Goal: Task Accomplishment & Management: Manage account settings

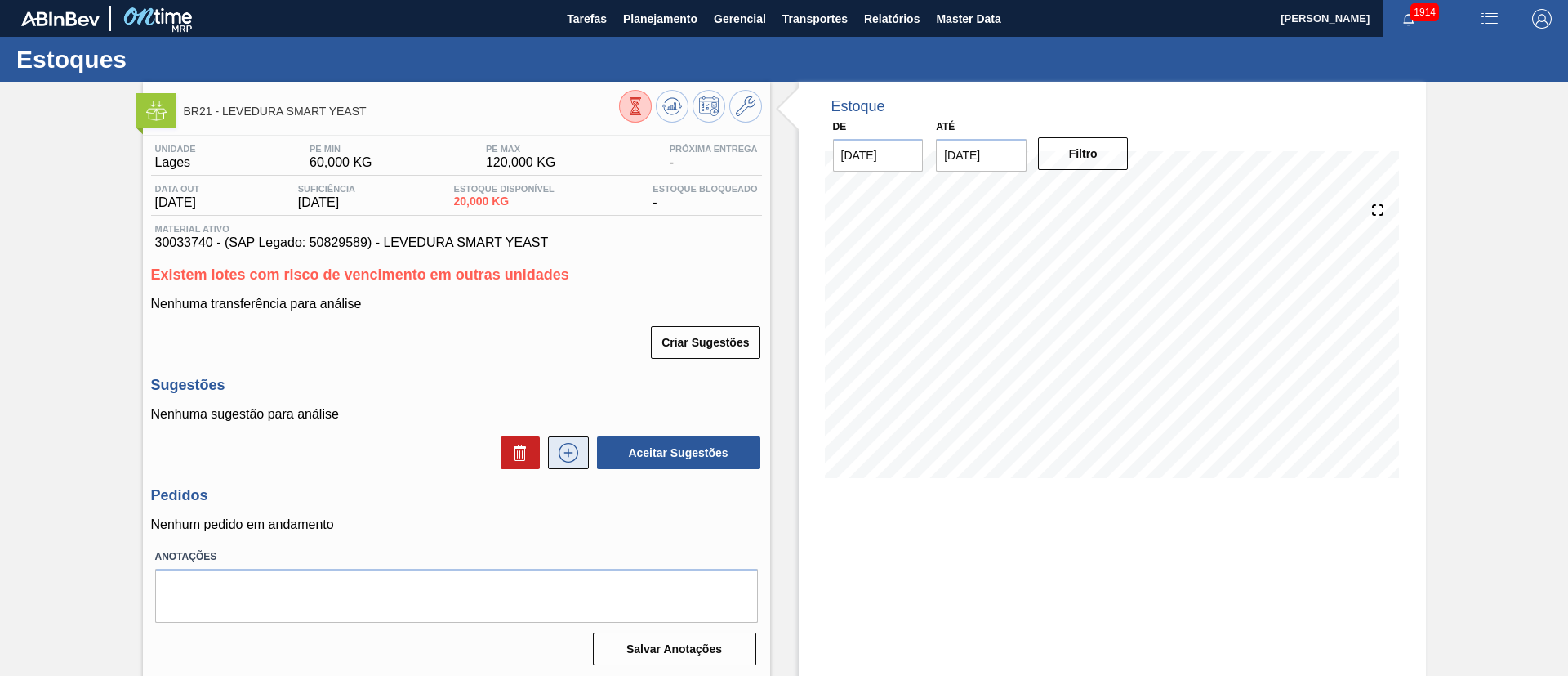
click at [575, 449] on icon at bounding box center [568, 453] width 26 height 20
click at [564, 452] on icon at bounding box center [568, 453] width 26 height 20
click at [560, 452] on icon at bounding box center [568, 453] width 26 height 20
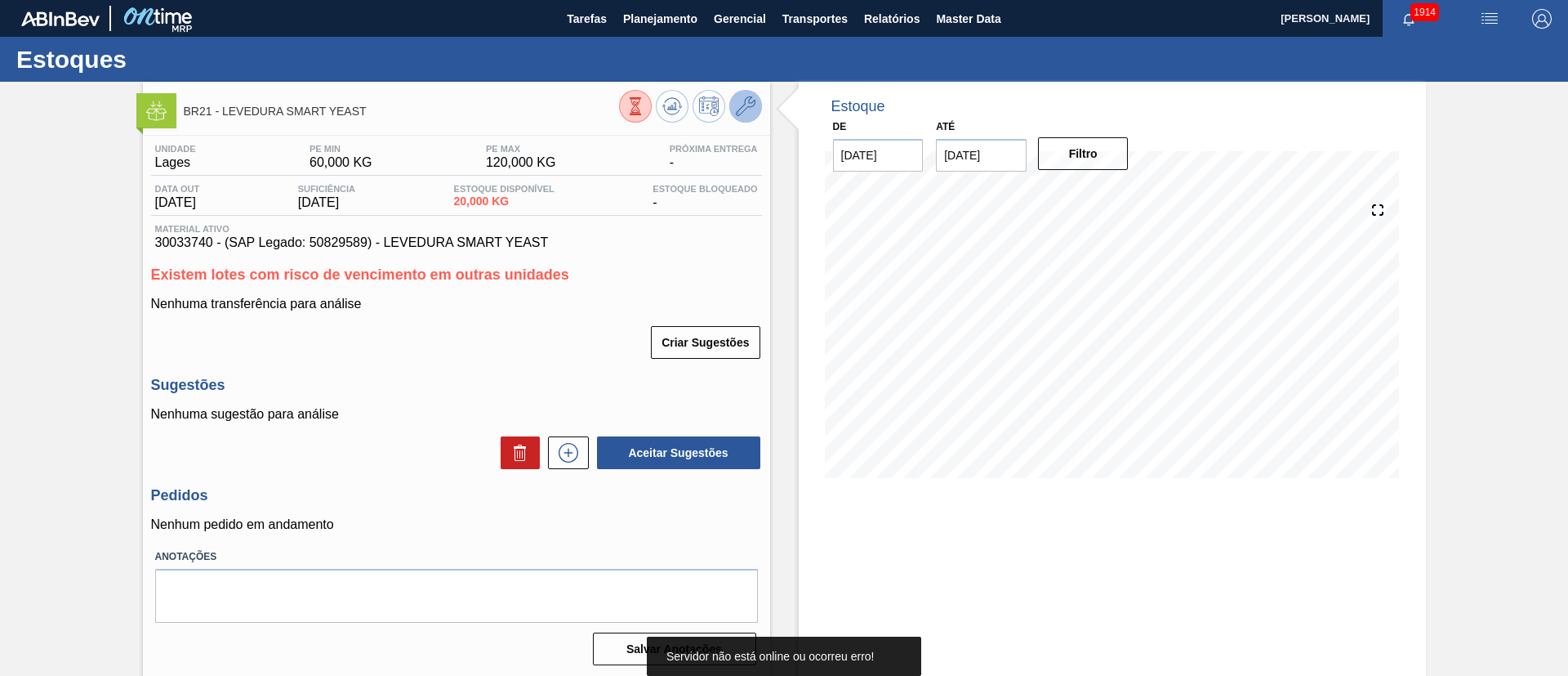
click at [740, 94] on button at bounding box center [745, 106] width 33 height 33
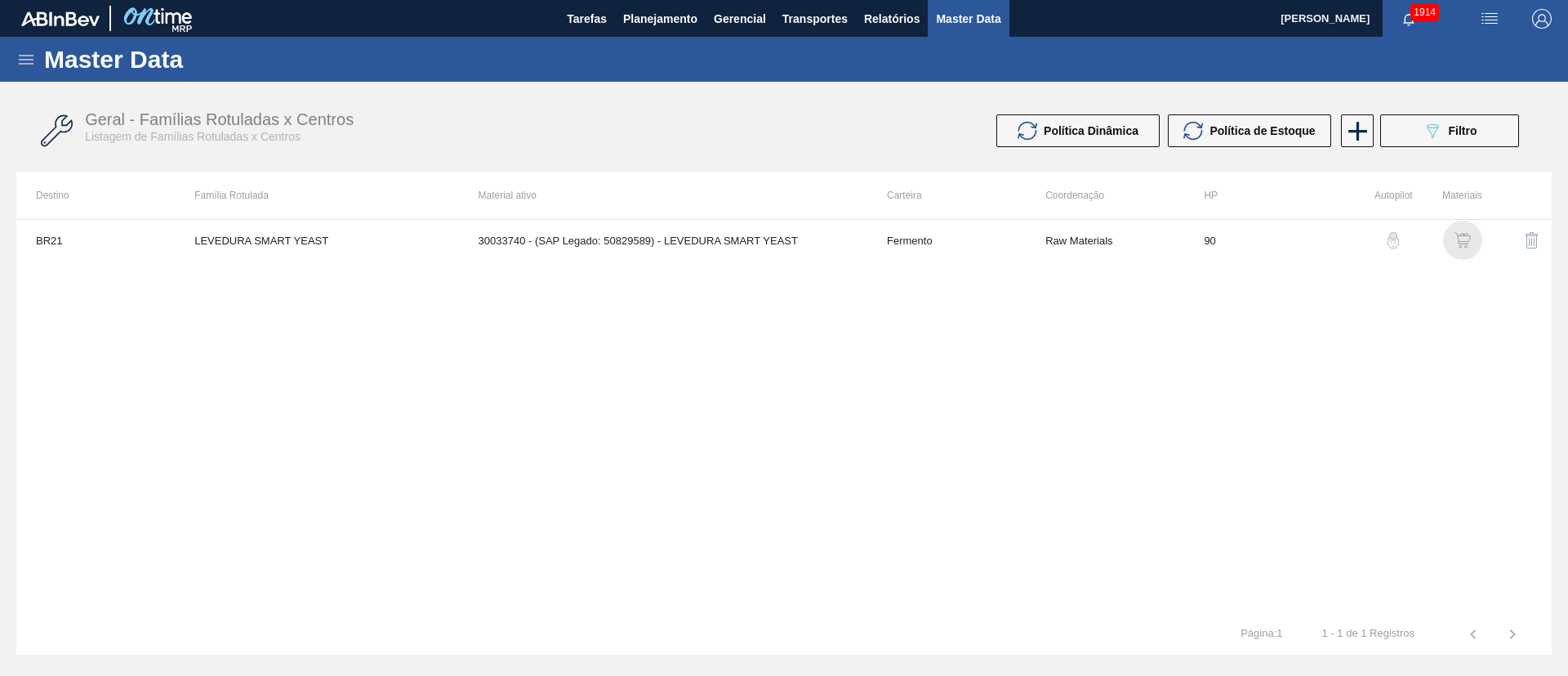
click at [1454, 235] on img "button" at bounding box center [1462, 240] width 16 height 16
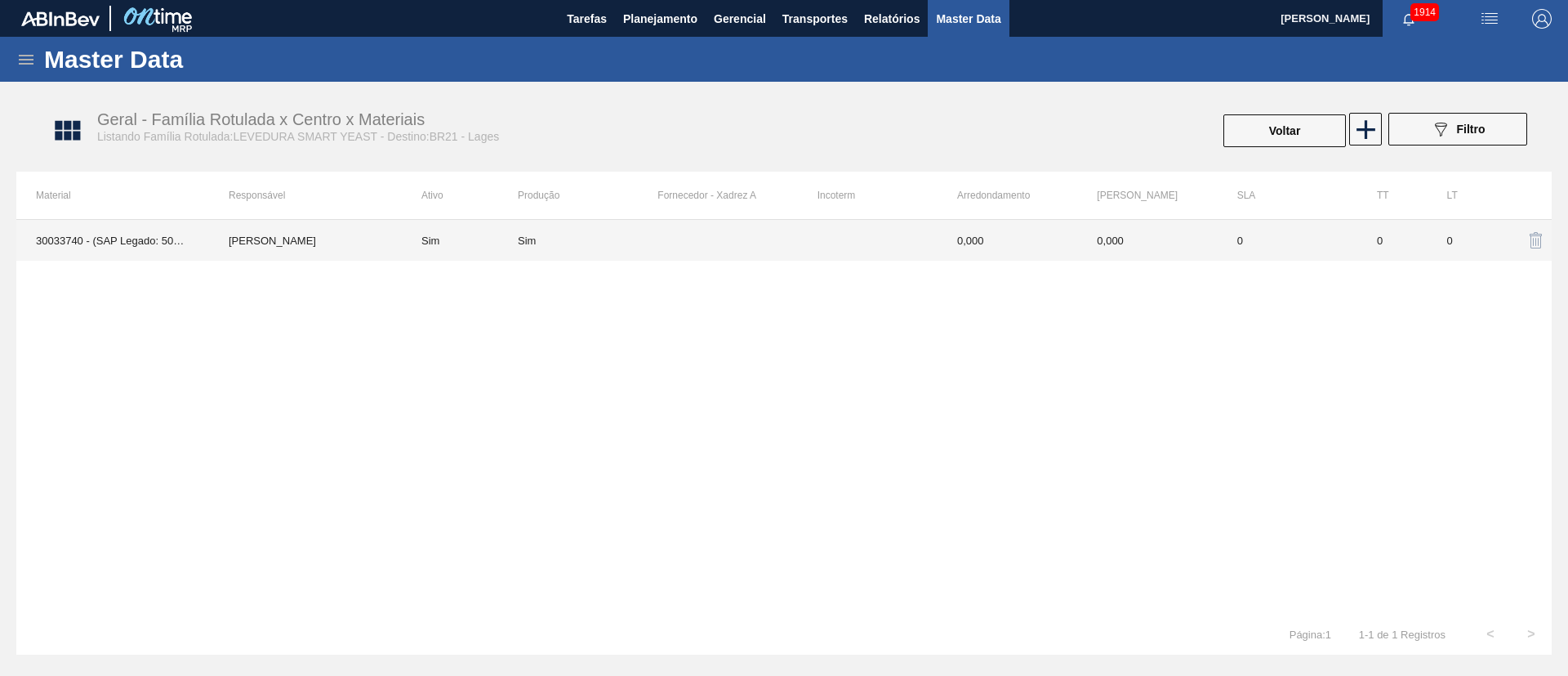
click at [649, 245] on div "Sim" at bounding box center [587, 241] width 140 height 12
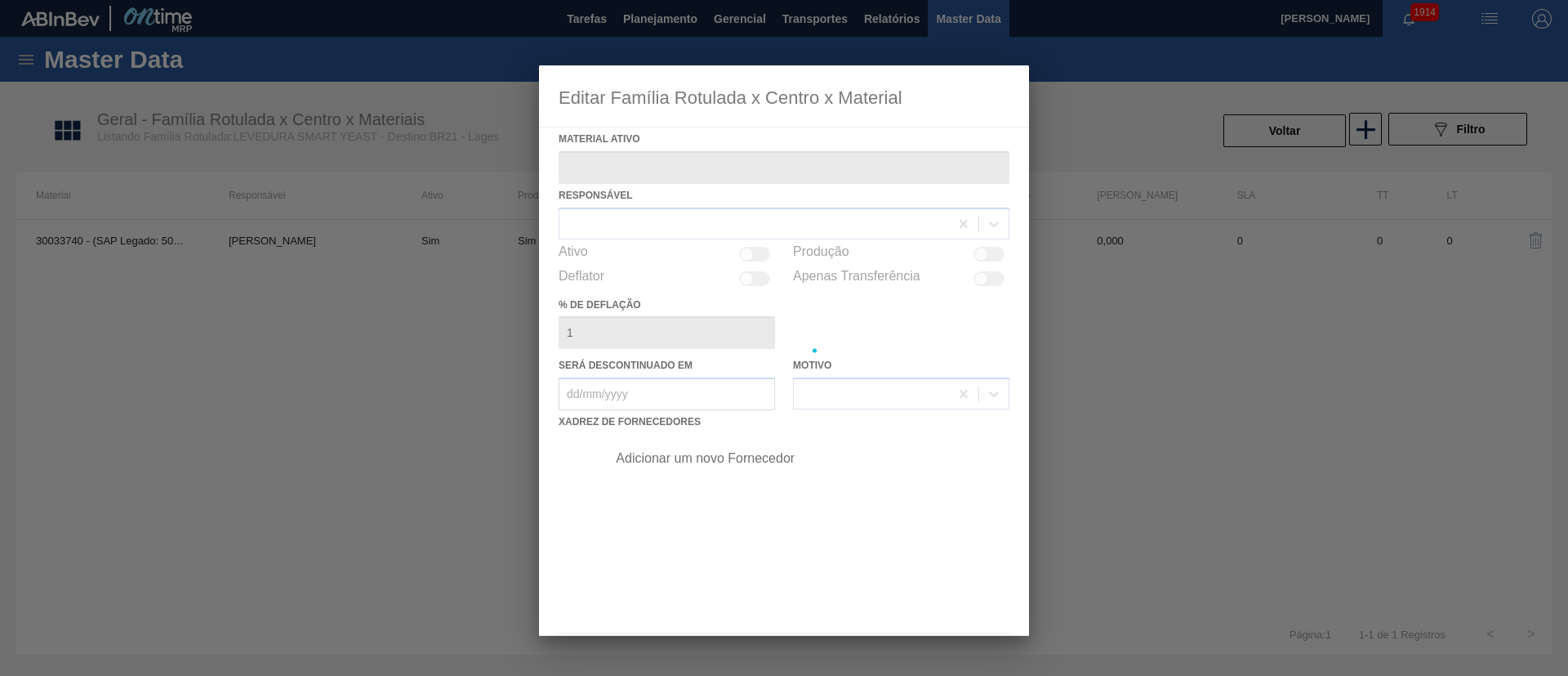
type ativo "30033740 - (SAP Legado: 50829589) - LEVEDURA SMART YEAST"
checkbox input "true"
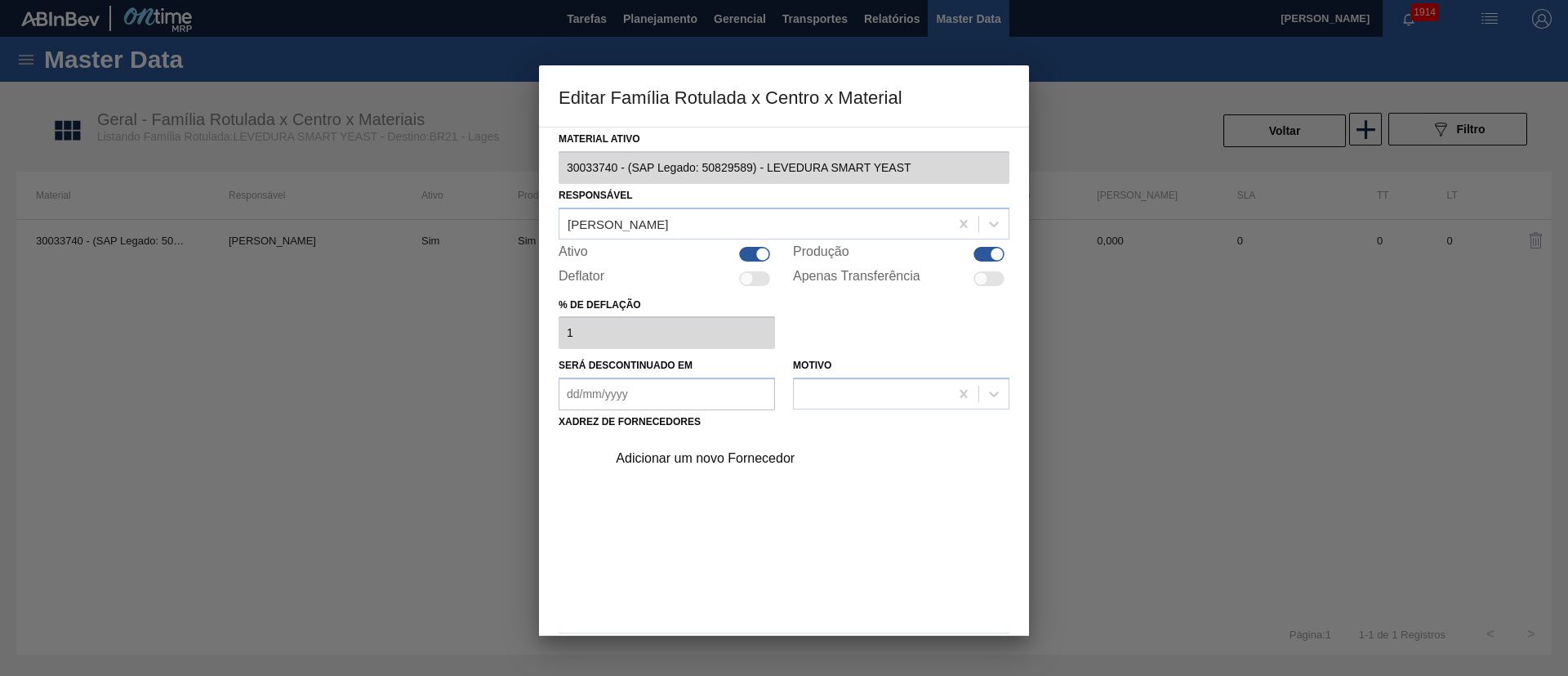
click at [685, 453] on div "Adicionar um novo Fornecedor" at bounding box center [776, 458] width 320 height 15
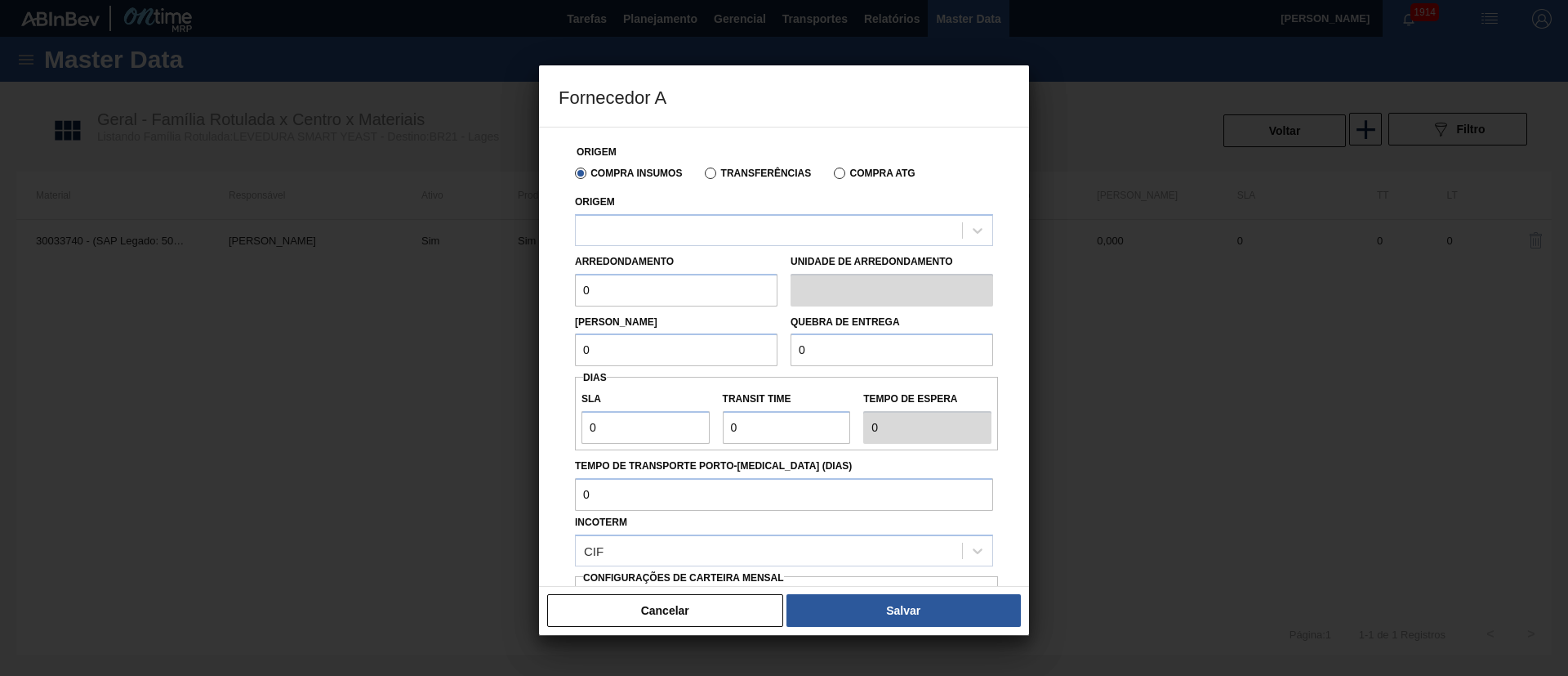
scroll to position [152, 0]
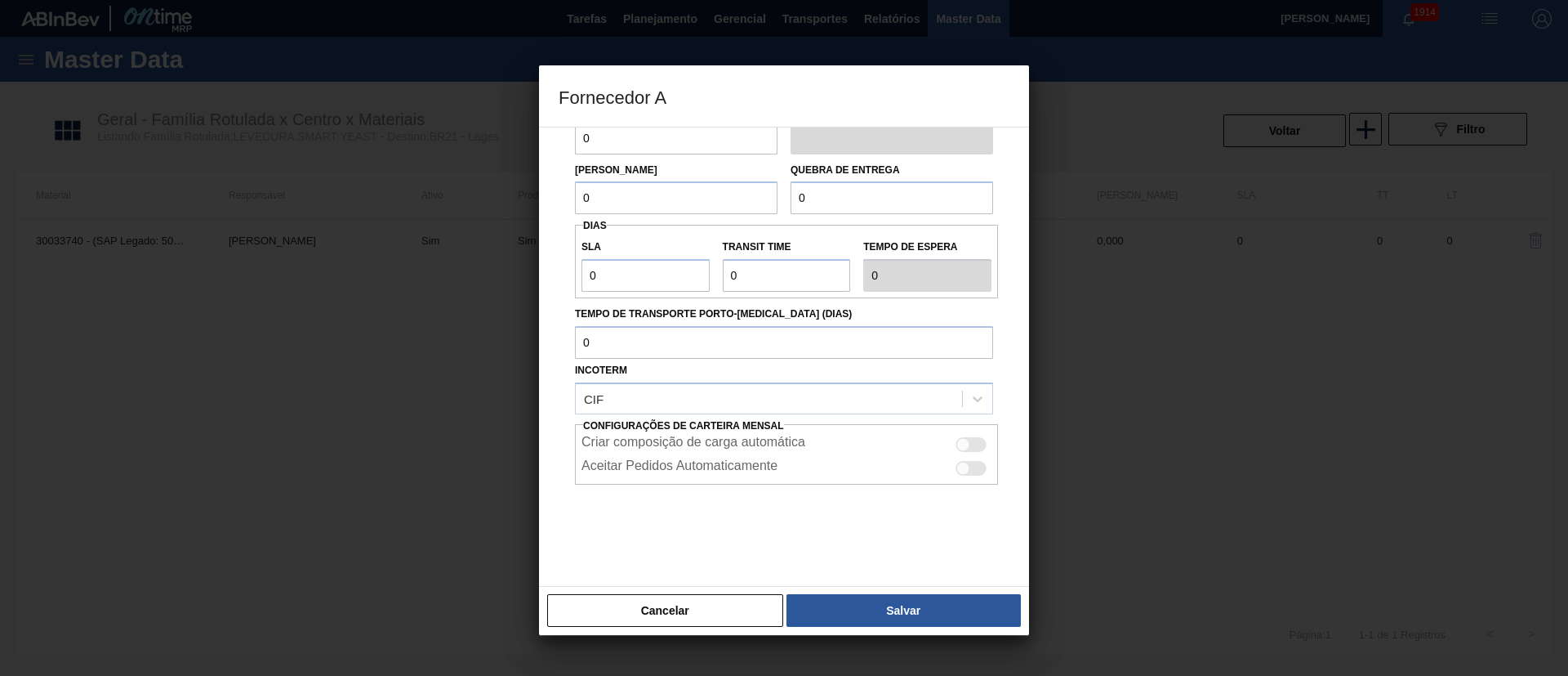
drag, startPoint x: 658, startPoint y: 607, endPoint x: 657, endPoint y: 594, distance: 13.0
click at [657, 607] on button "Cancelar" at bounding box center [664, 610] width 236 height 33
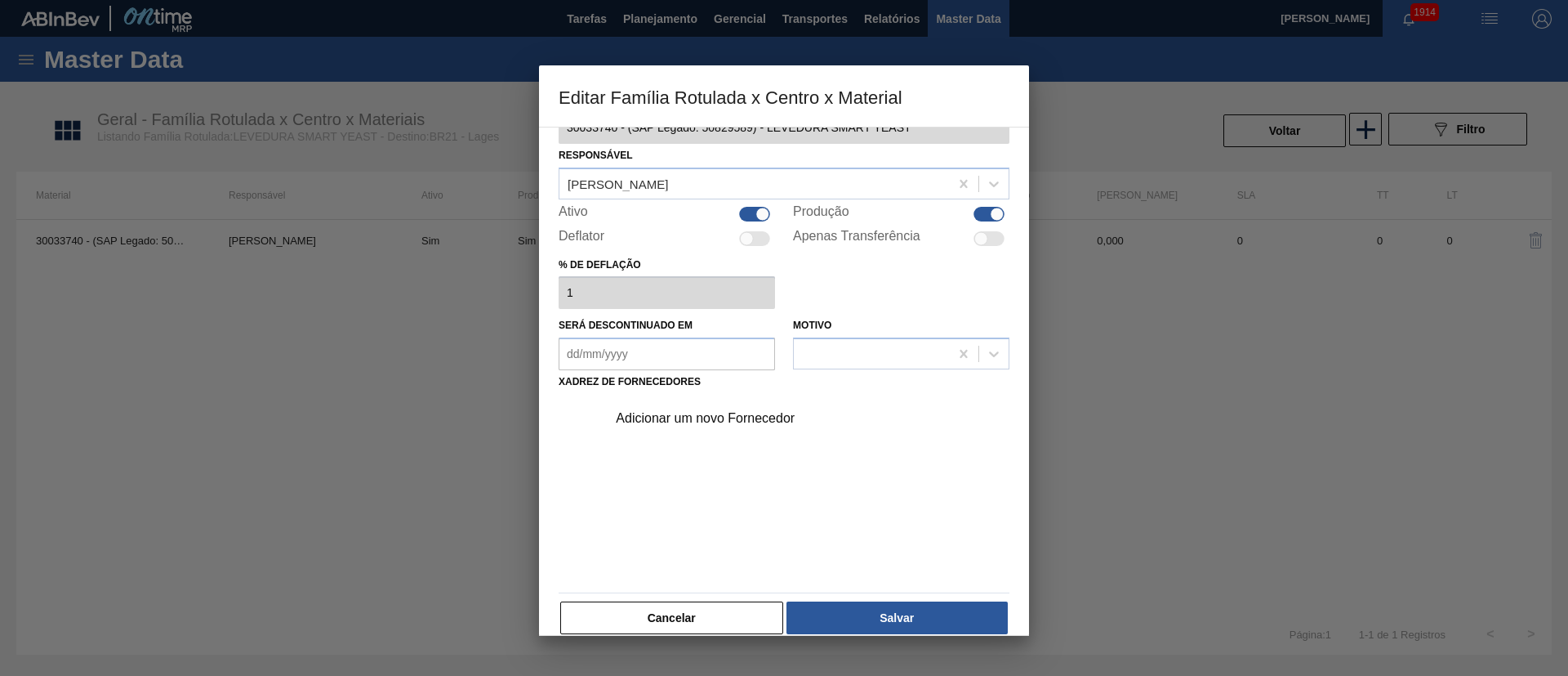
scroll to position [60, 0]
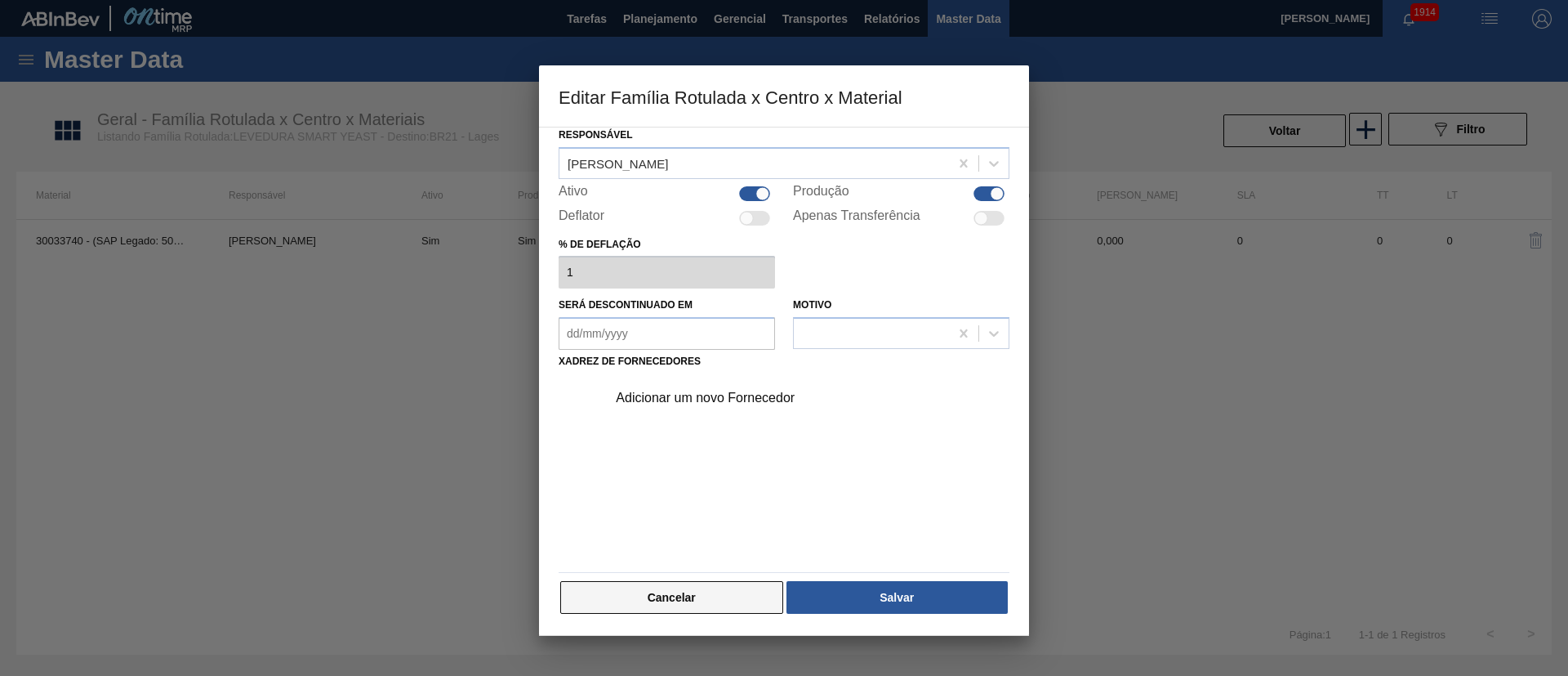
click at [646, 586] on button "Cancelar" at bounding box center [671, 597] width 223 height 33
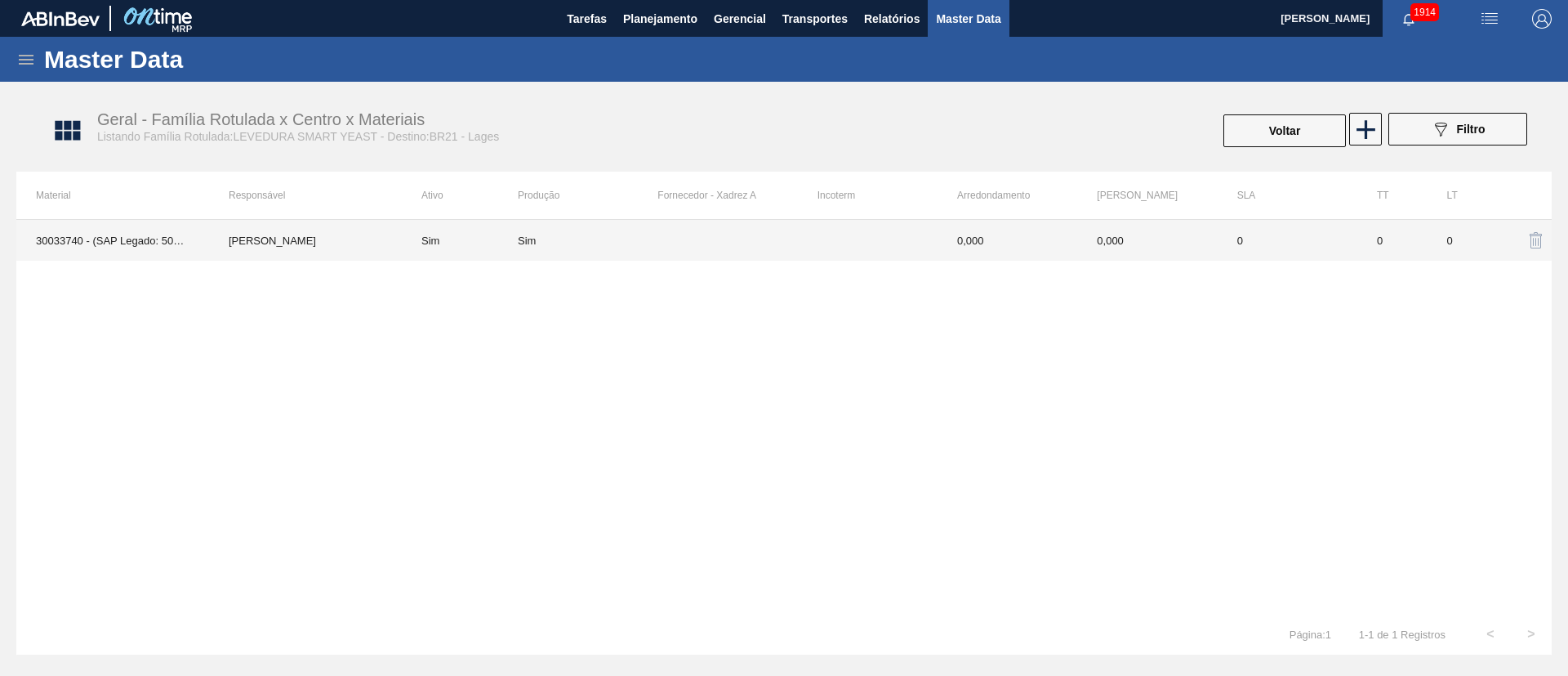
click at [668, 244] on td at bounding box center [726, 240] width 140 height 41
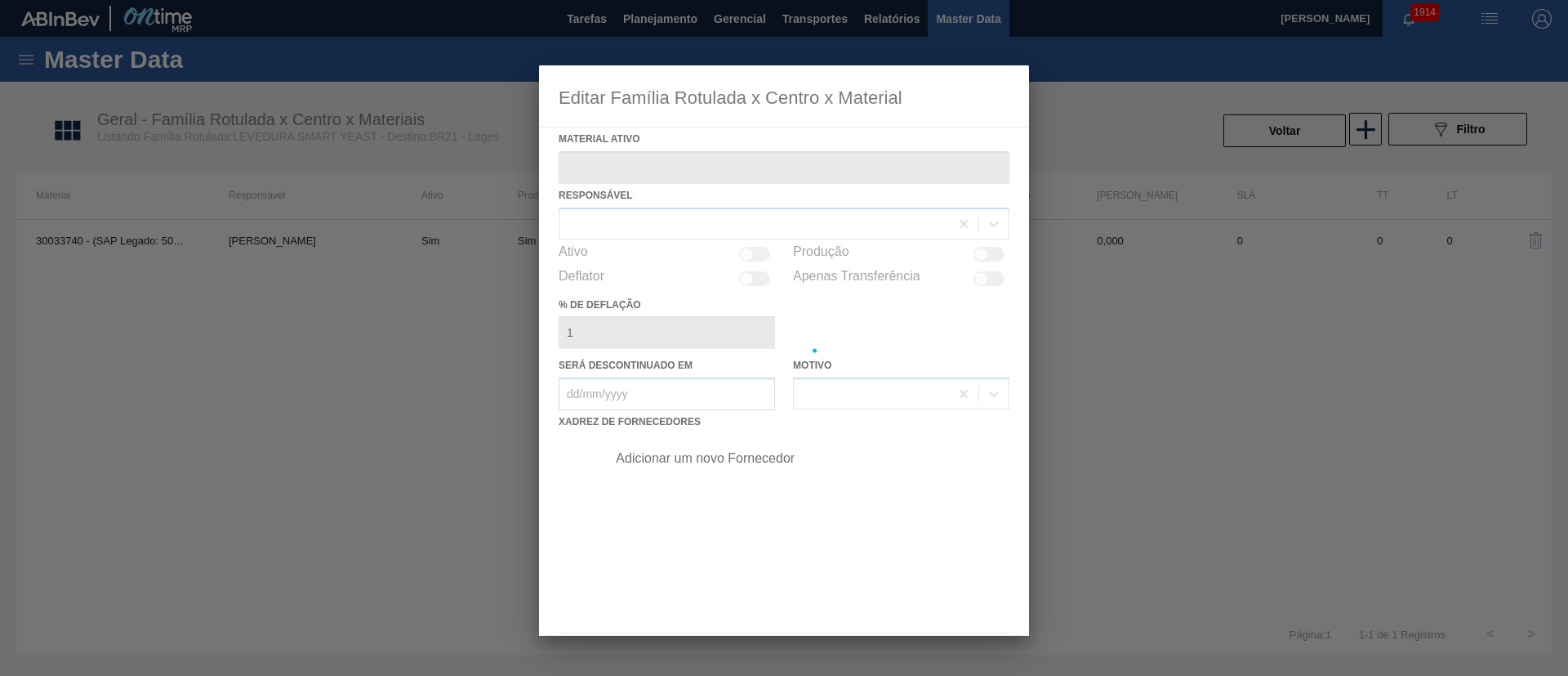
type ativo "30033740 - (SAP Legado: 50829589) - LEVEDURA SMART YEAST"
checkbox input "true"
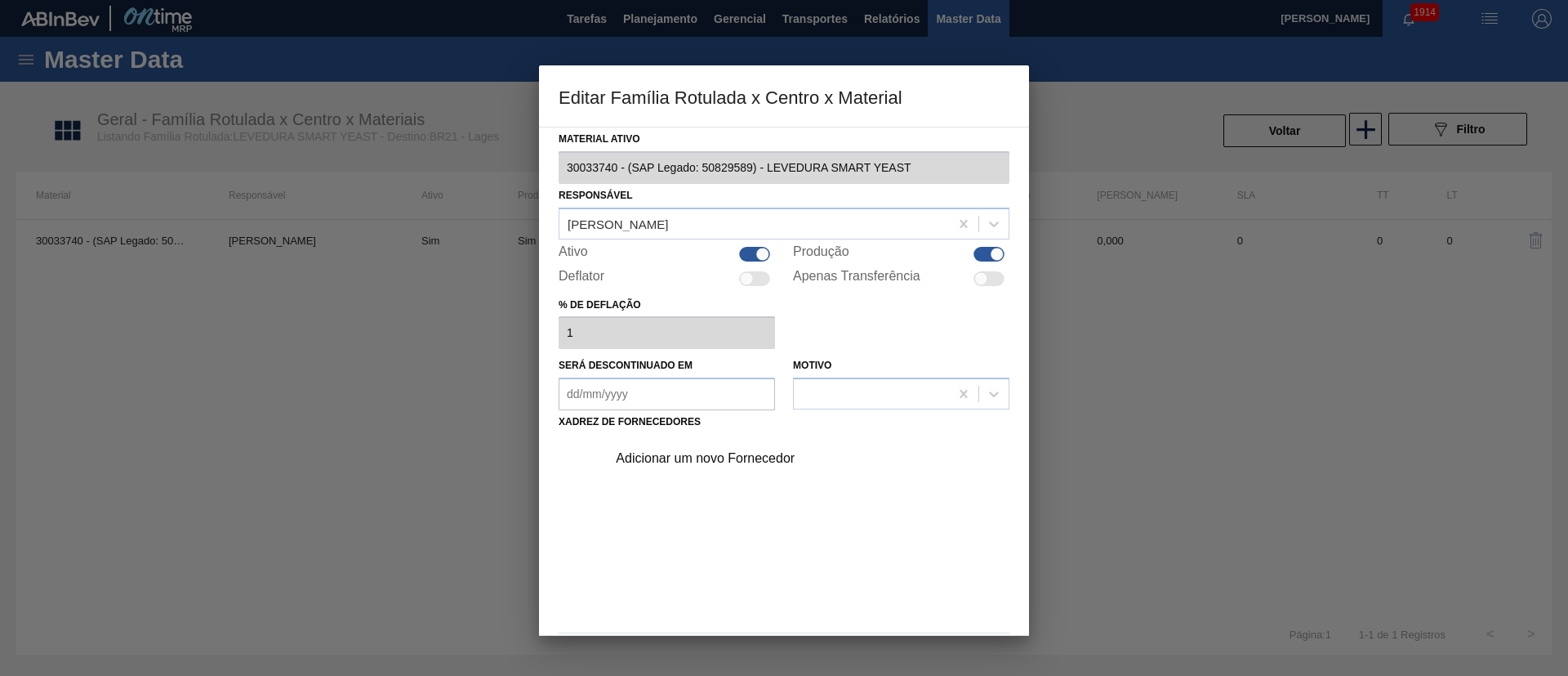
click at [985, 278] on div at bounding box center [981, 278] width 14 height 14
checkbox input "true"
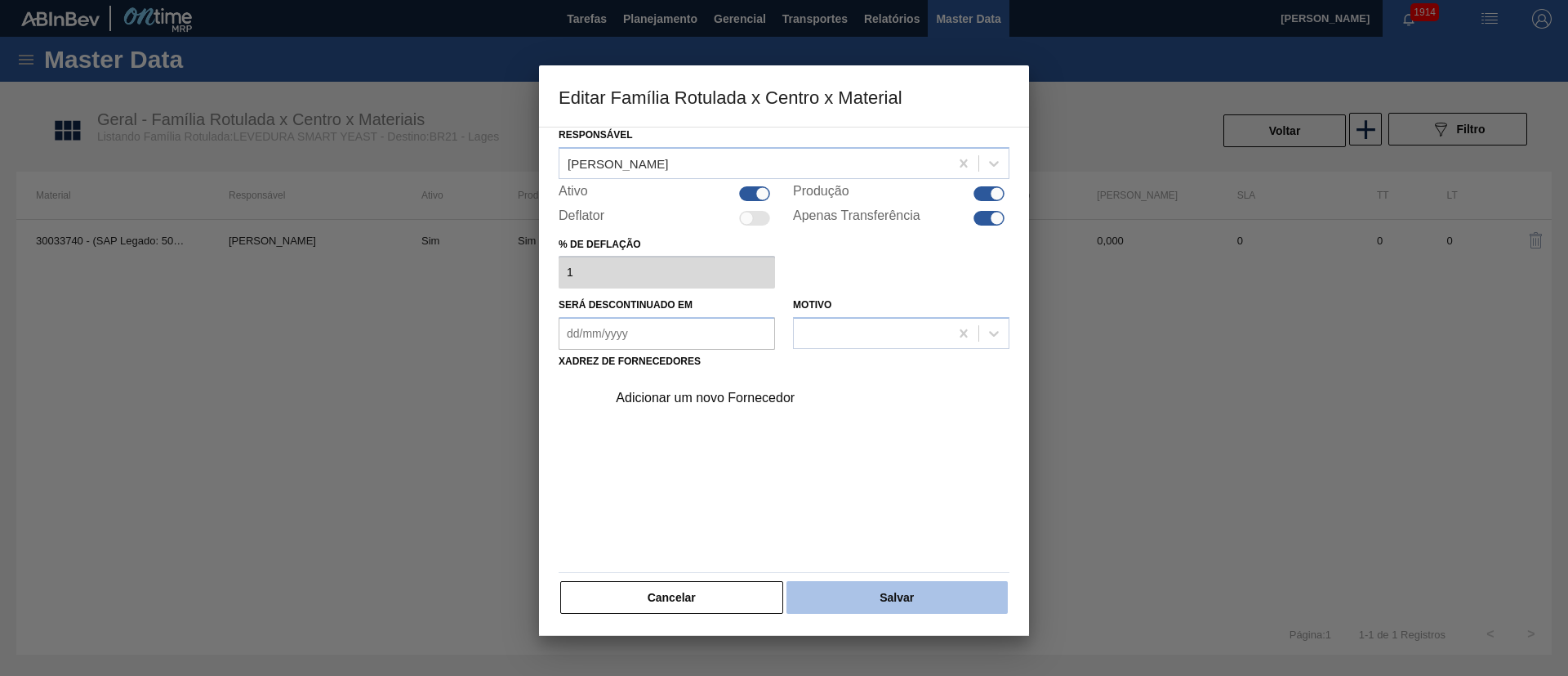
click at [886, 594] on button "Salvar" at bounding box center [897, 597] width 221 height 33
click at [745, 394] on div "Adicionar um novo Fornecedor" at bounding box center [776, 398] width 320 height 15
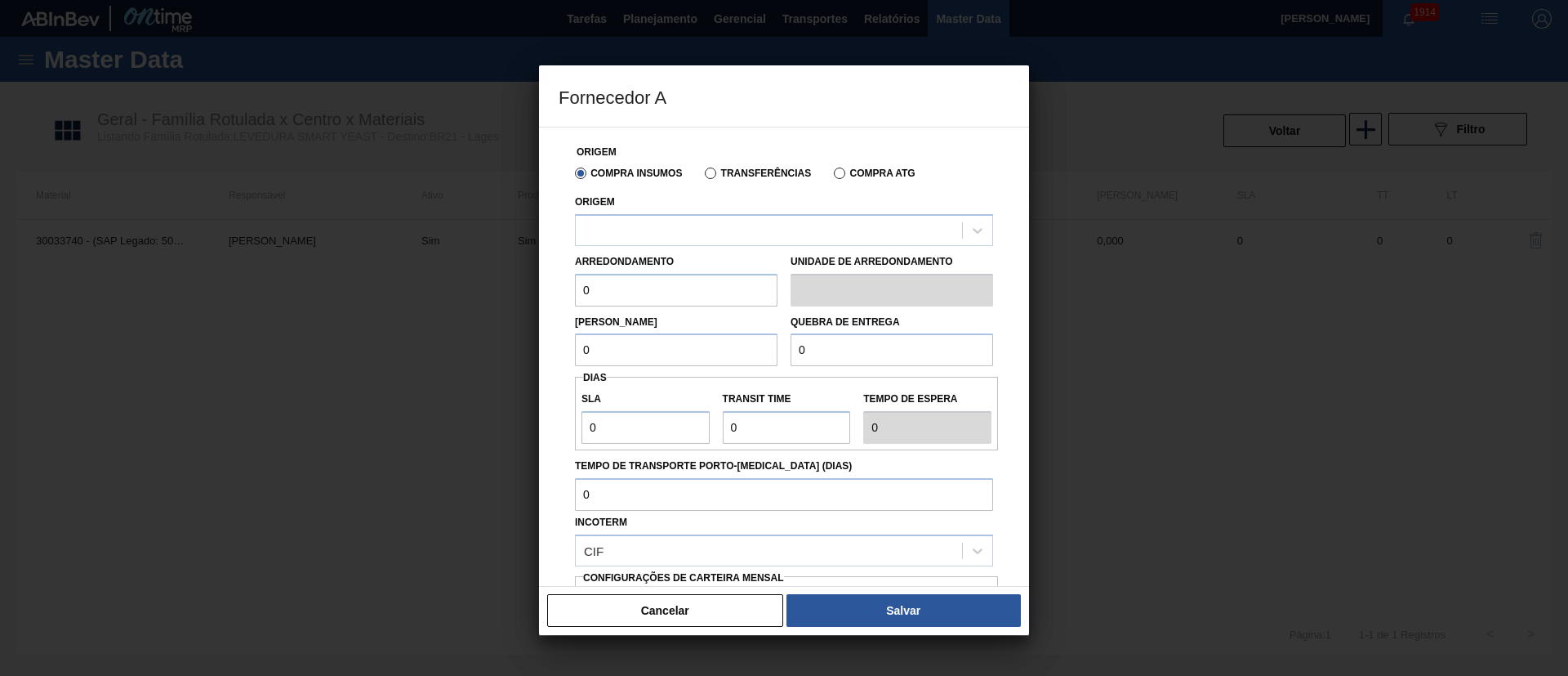
click at [747, 171] on label "Transferências" at bounding box center [757, 173] width 106 height 12
click at [702, 176] on input "Transferências" at bounding box center [702, 176] width 0 height 0
click at [692, 222] on div at bounding box center [769, 229] width 386 height 24
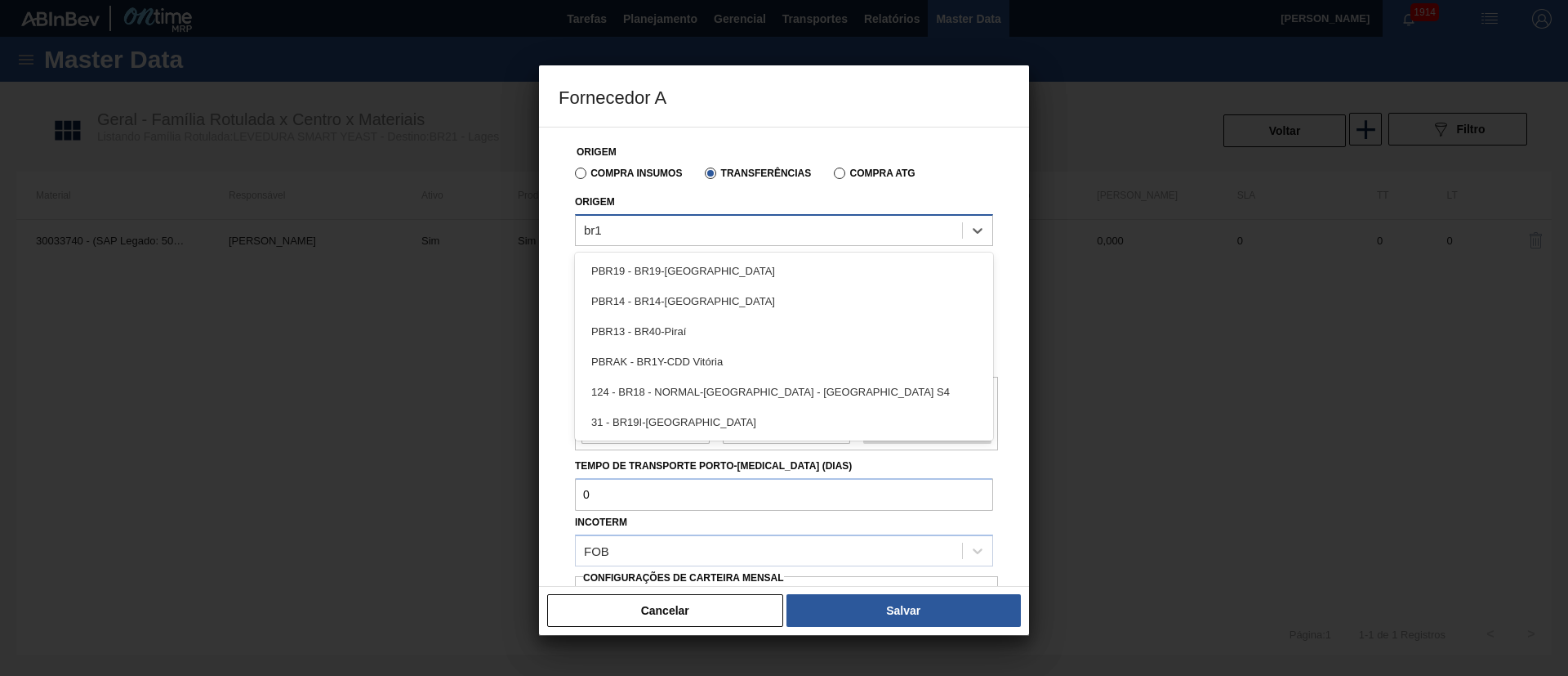
type input "br19"
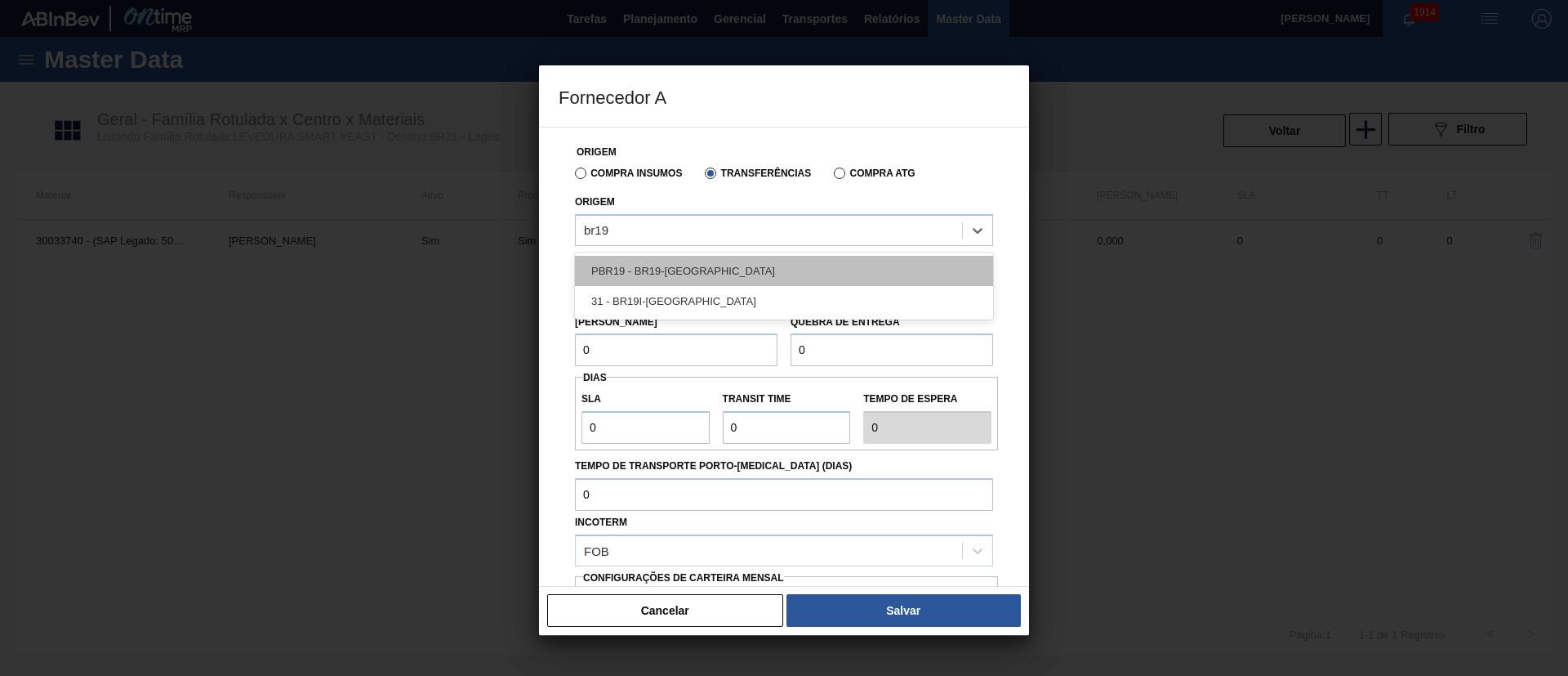
click at [684, 268] on div "PBR19 - BR19-[GEOGRAPHIC_DATA]" at bounding box center [784, 271] width 418 height 30
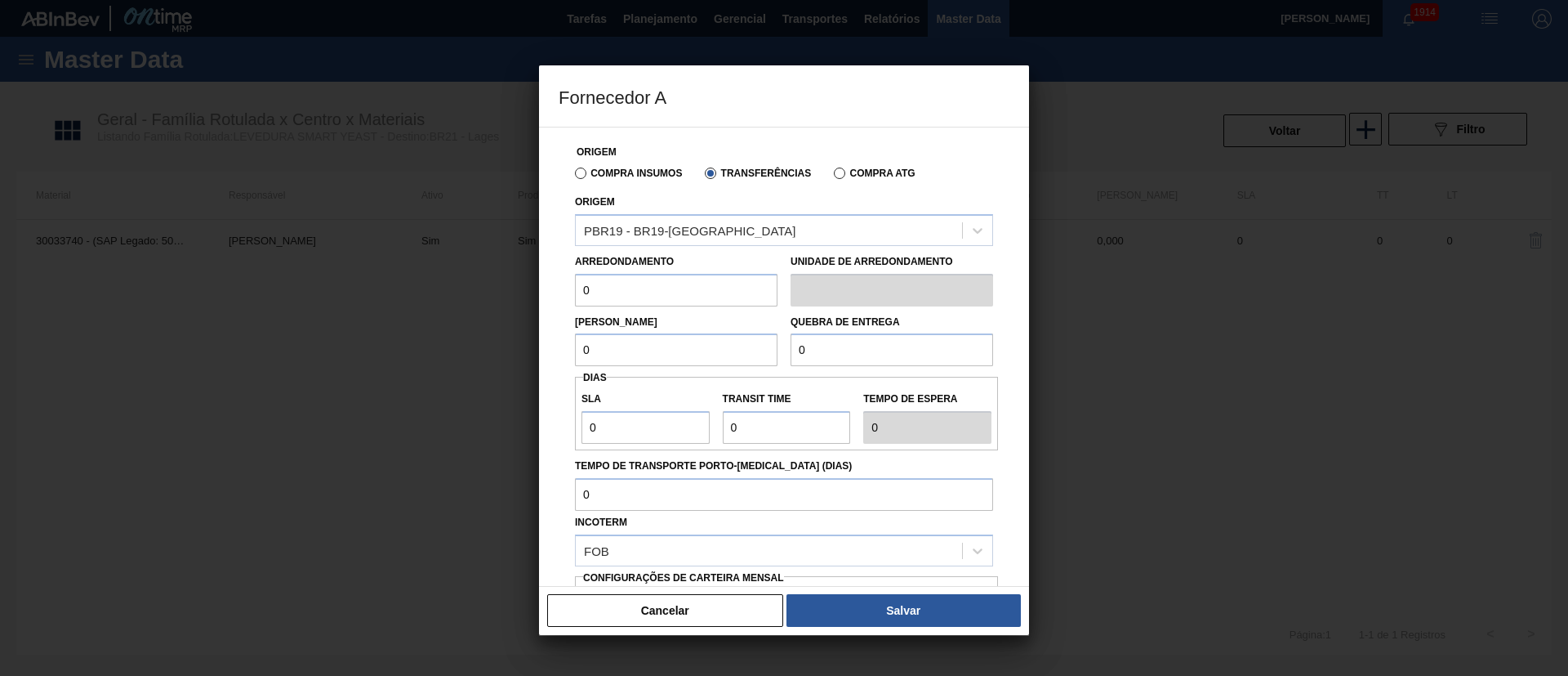
drag, startPoint x: 591, startPoint y: 292, endPoint x: 548, endPoint y: 296, distance: 43.2
click at [548, 296] on div "Origem Compra Insumos Transferências Compra ATG Origem PBR19 - BR19-Nova Rio Ar…" at bounding box center [783, 356] width 490 height 460
type input "10"
drag, startPoint x: 566, startPoint y: 360, endPoint x: 540, endPoint y: 366, distance: 26.7
click at [540, 366] on div "Origem Compra Insumos Transferências Compra ATG Origem PBR19 - BR19-Nova Rio Ar…" at bounding box center [783, 356] width 490 height 460
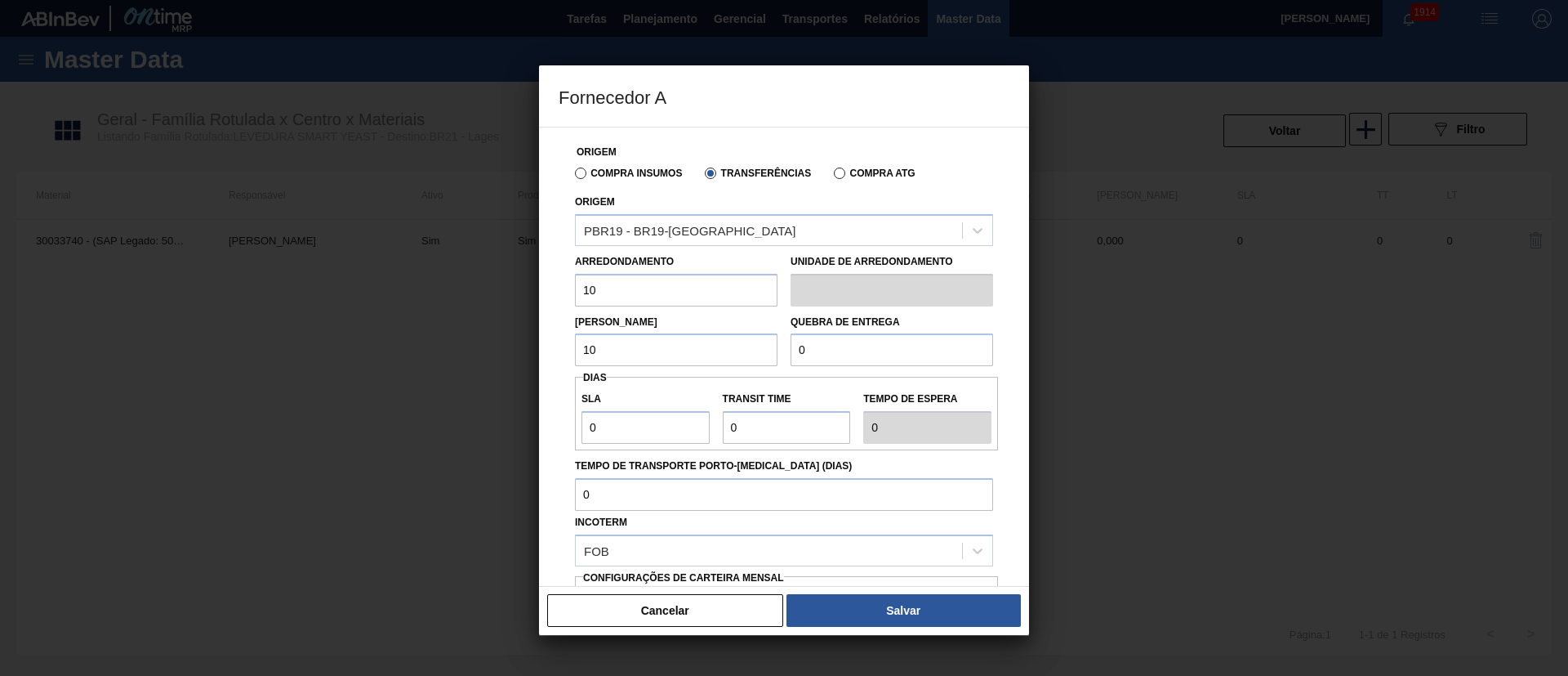
type input "10"
drag, startPoint x: 807, startPoint y: 364, endPoint x: 741, endPoint y: 354, distance: 66.8
click at [741, 354] on div "[PERSON_NAME] 10 Quebra de entrega 0" at bounding box center [783, 336] width 431 height 60
type input "100"
drag, startPoint x: 613, startPoint y: 417, endPoint x: 526, endPoint y: 421, distance: 87.1
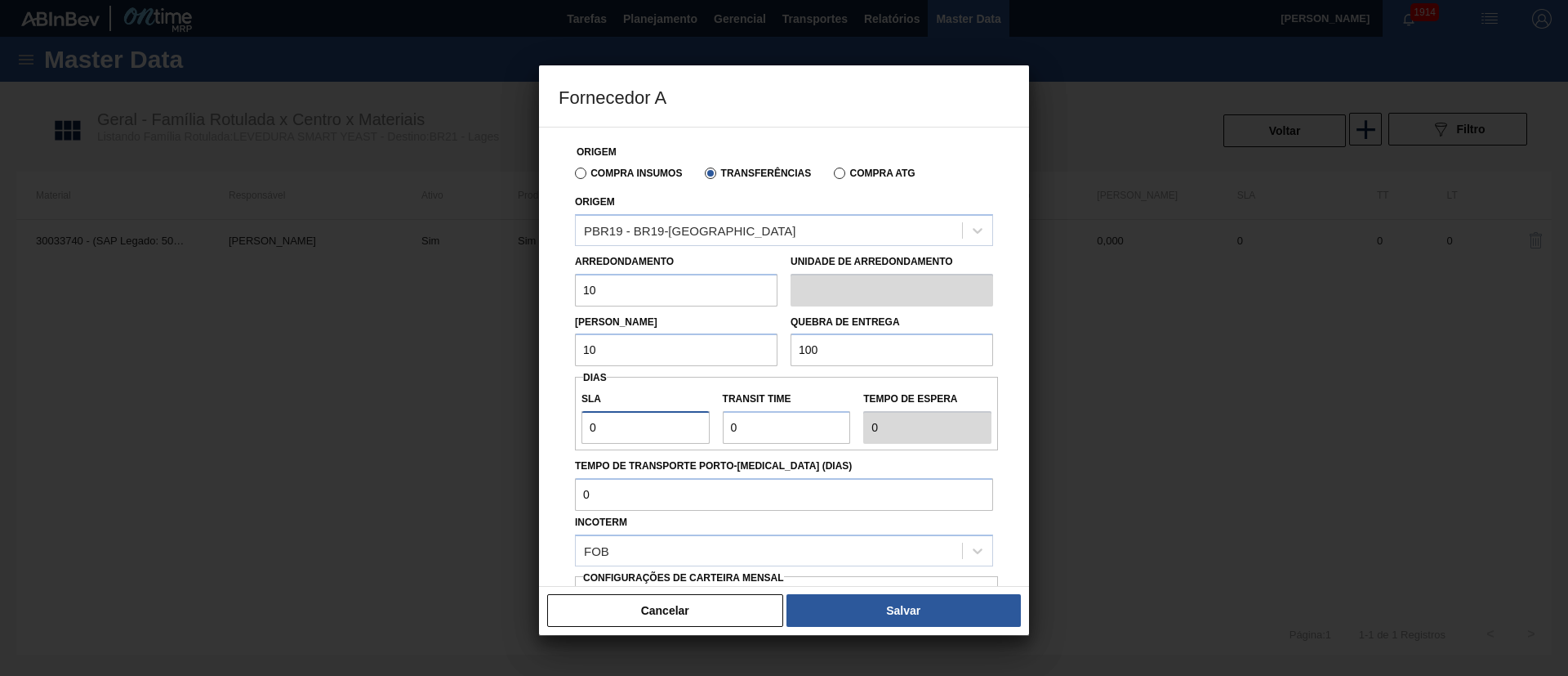
click at [526, 421] on div "Fornecedor A Origem Compra Insumos Transferências Compra ATG Origem PBR19 - BR1…" at bounding box center [784, 338] width 1568 height 676
type input "1"
drag, startPoint x: 720, startPoint y: 426, endPoint x: 672, endPoint y: 426, distance: 48.0
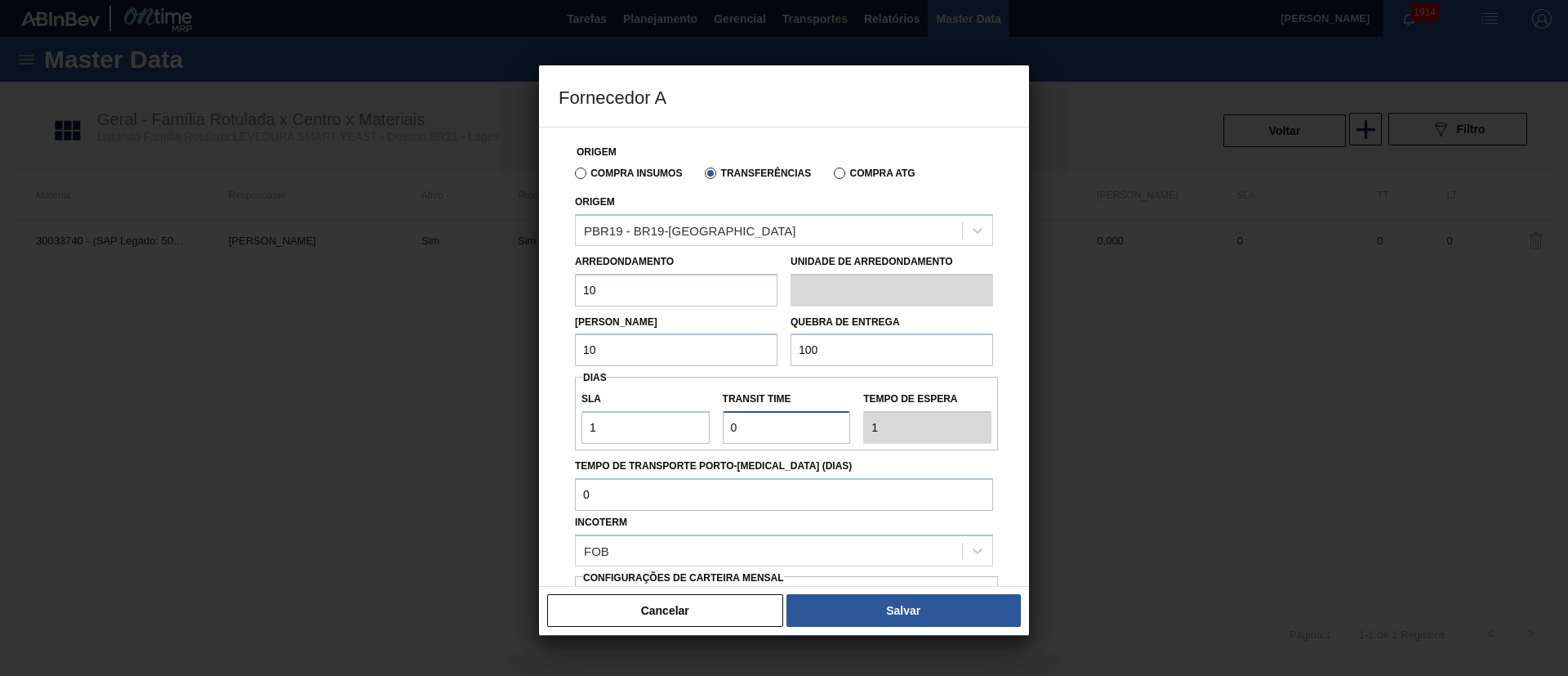
click at [672, 426] on div "SLA 1 Transit Time Tempo de espera 1" at bounding box center [787, 414] width 423 height 60
type input "3"
type input "4"
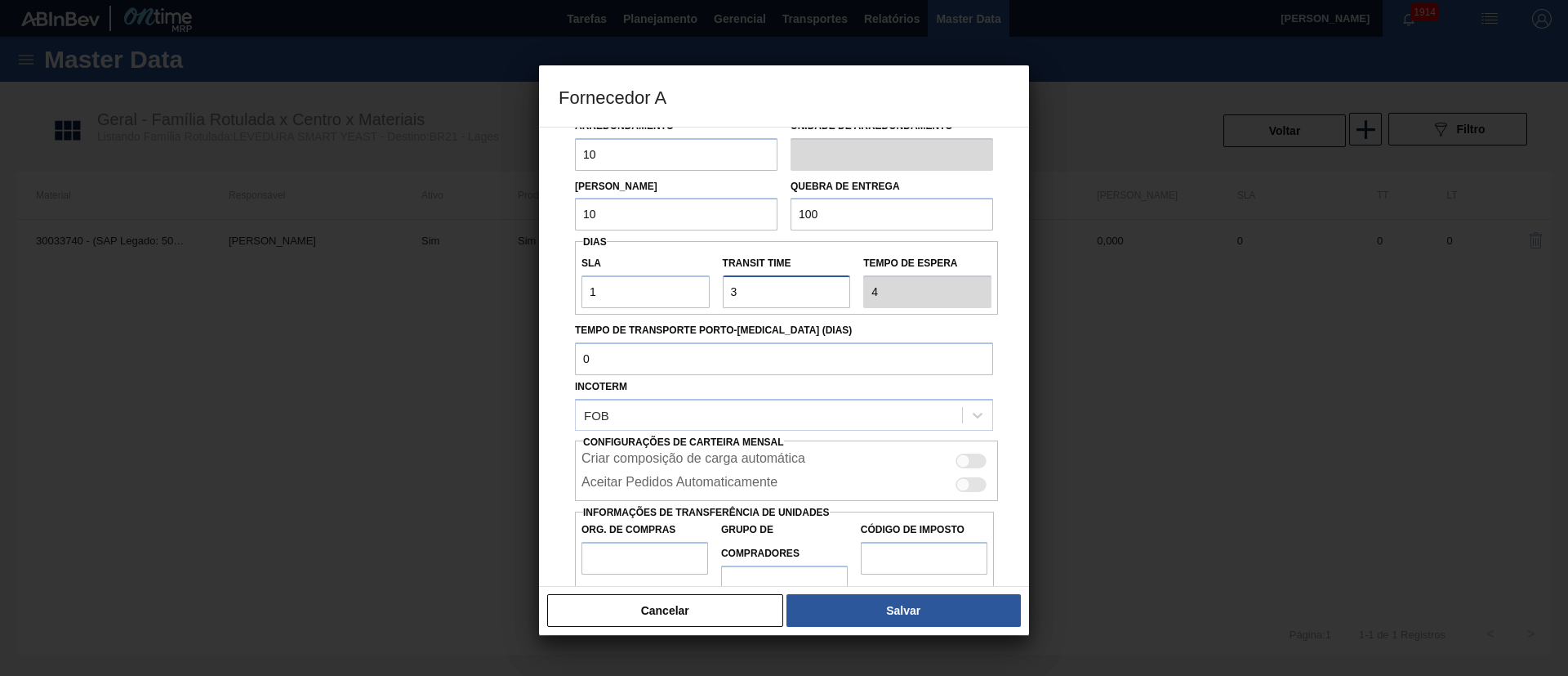
scroll to position [174, 0]
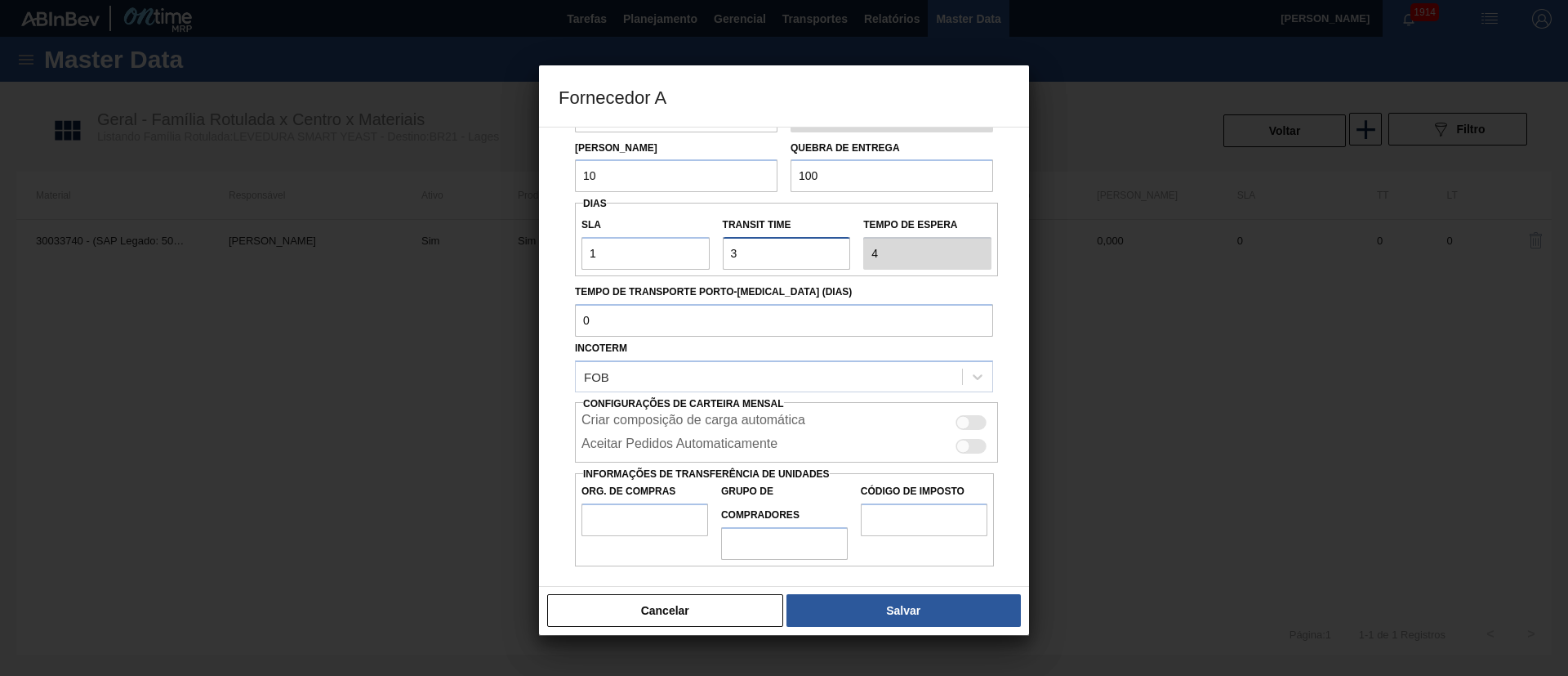
type input "3"
click at [978, 443] on div at bounding box center [971, 446] width 31 height 15
checkbox input "true"
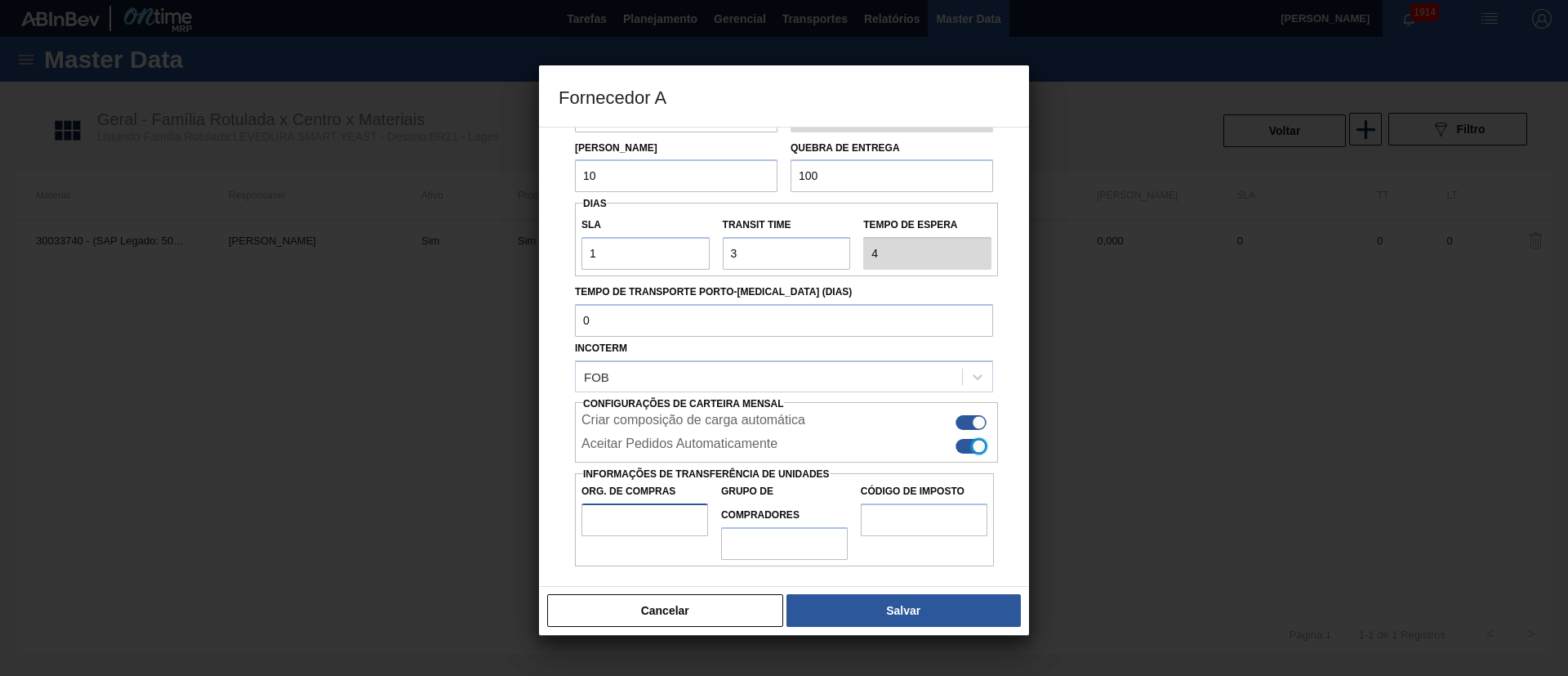
drag, startPoint x: 656, startPoint y: 518, endPoint x: 663, endPoint y: 526, distance: 10.6
click at [656, 518] on input "Org. de Compras" at bounding box center [644, 519] width 126 height 33
type input "BR00"
click at [803, 539] on input "Grupo de Compradores" at bounding box center [784, 543] width 126 height 33
type input "A01"
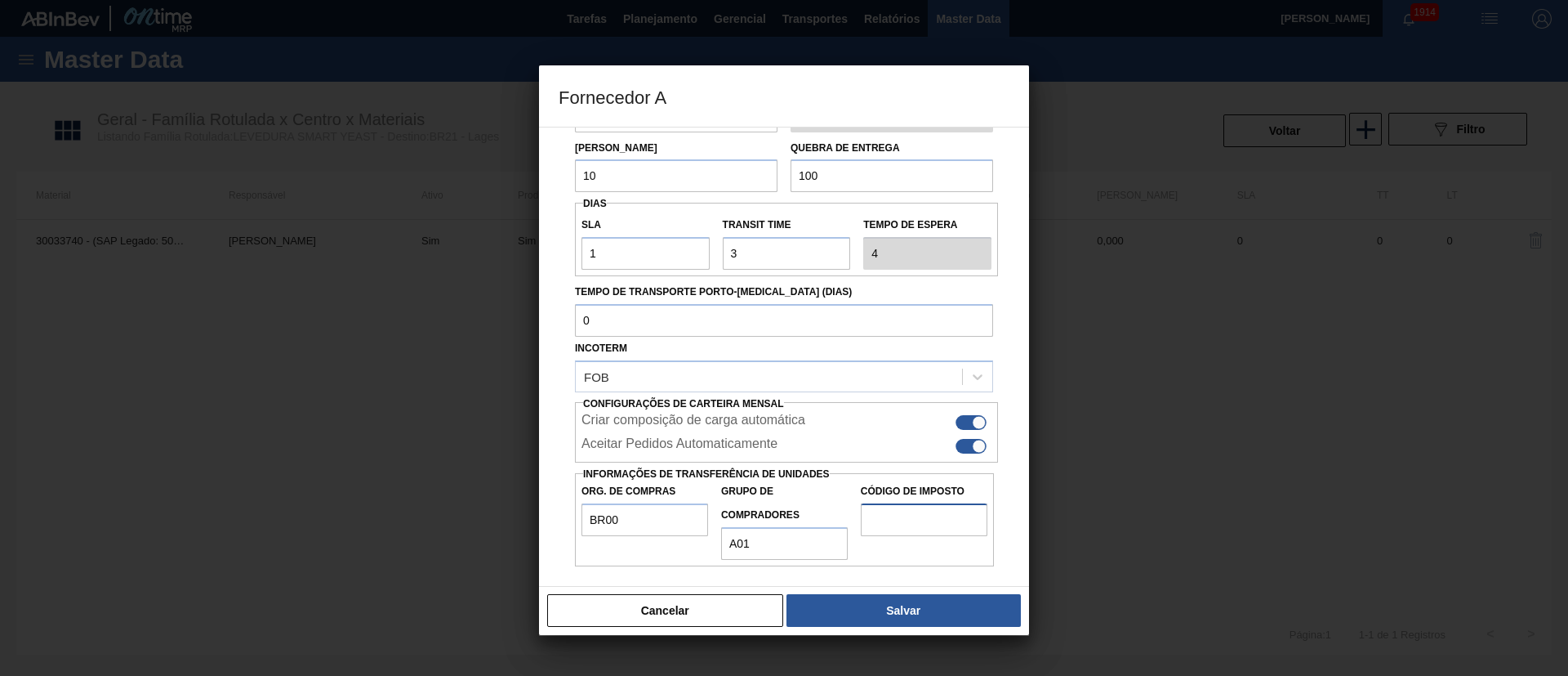
click at [887, 511] on input "Código de Imposto" at bounding box center [924, 519] width 126 height 33
type input "I1"
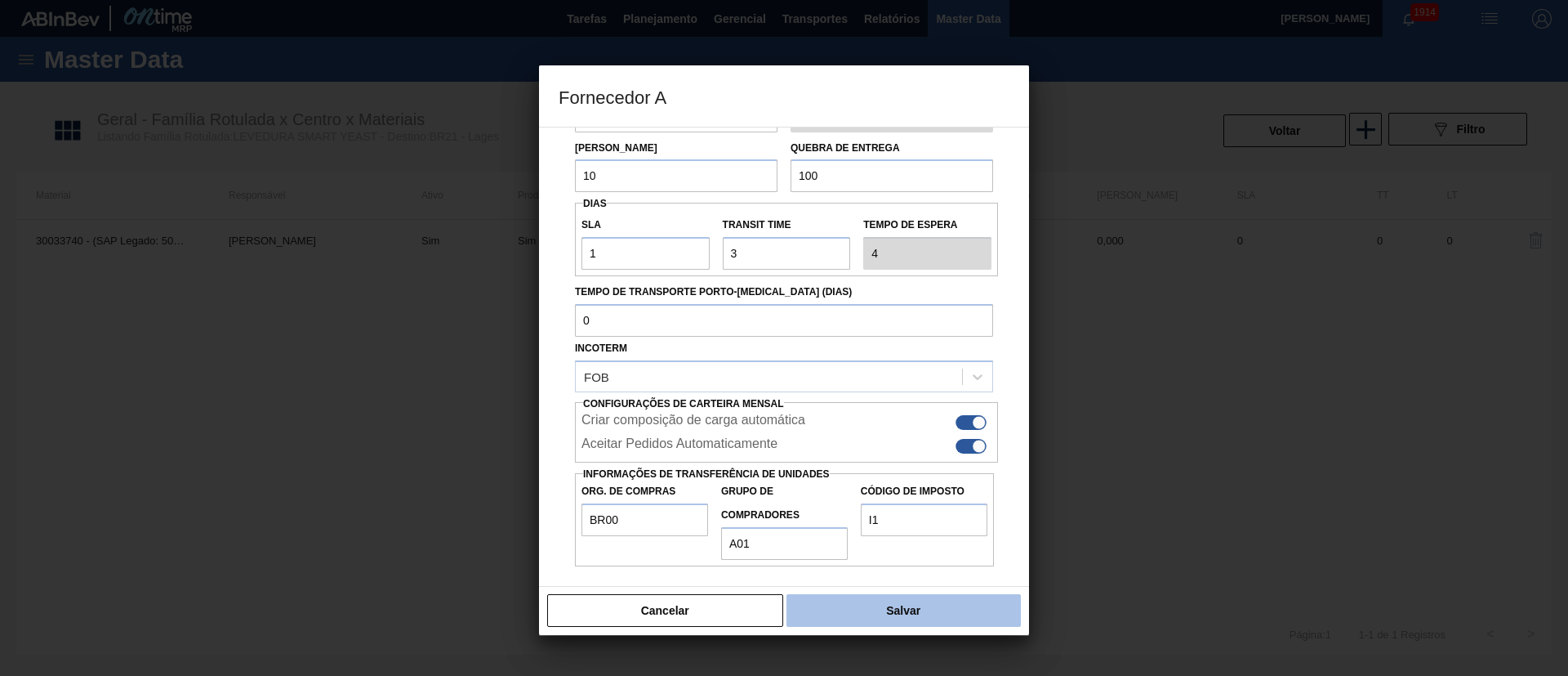
click at [906, 608] on button "Salvar" at bounding box center [904, 610] width 235 height 33
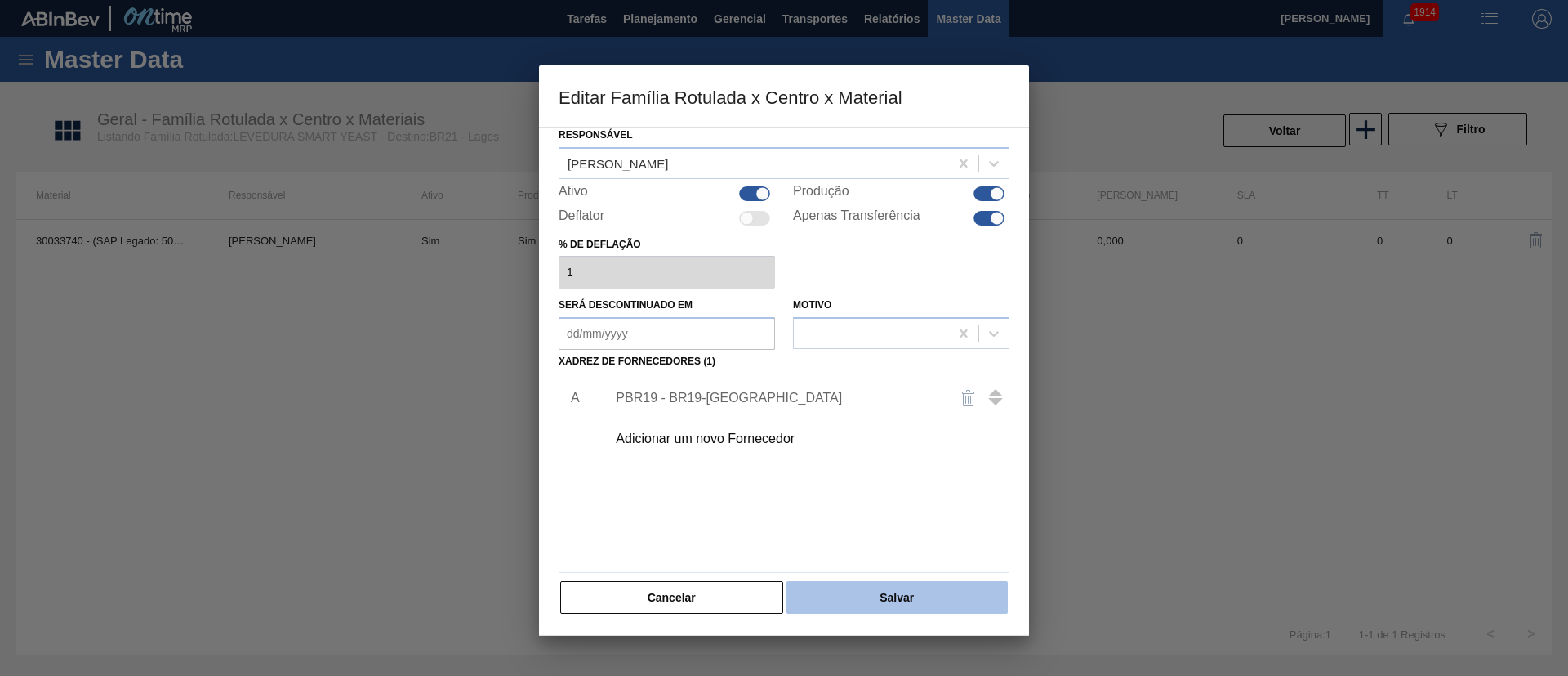
click at [899, 588] on button "Salvar" at bounding box center [897, 597] width 221 height 33
click at [897, 599] on button "Salvar" at bounding box center [897, 597] width 221 height 33
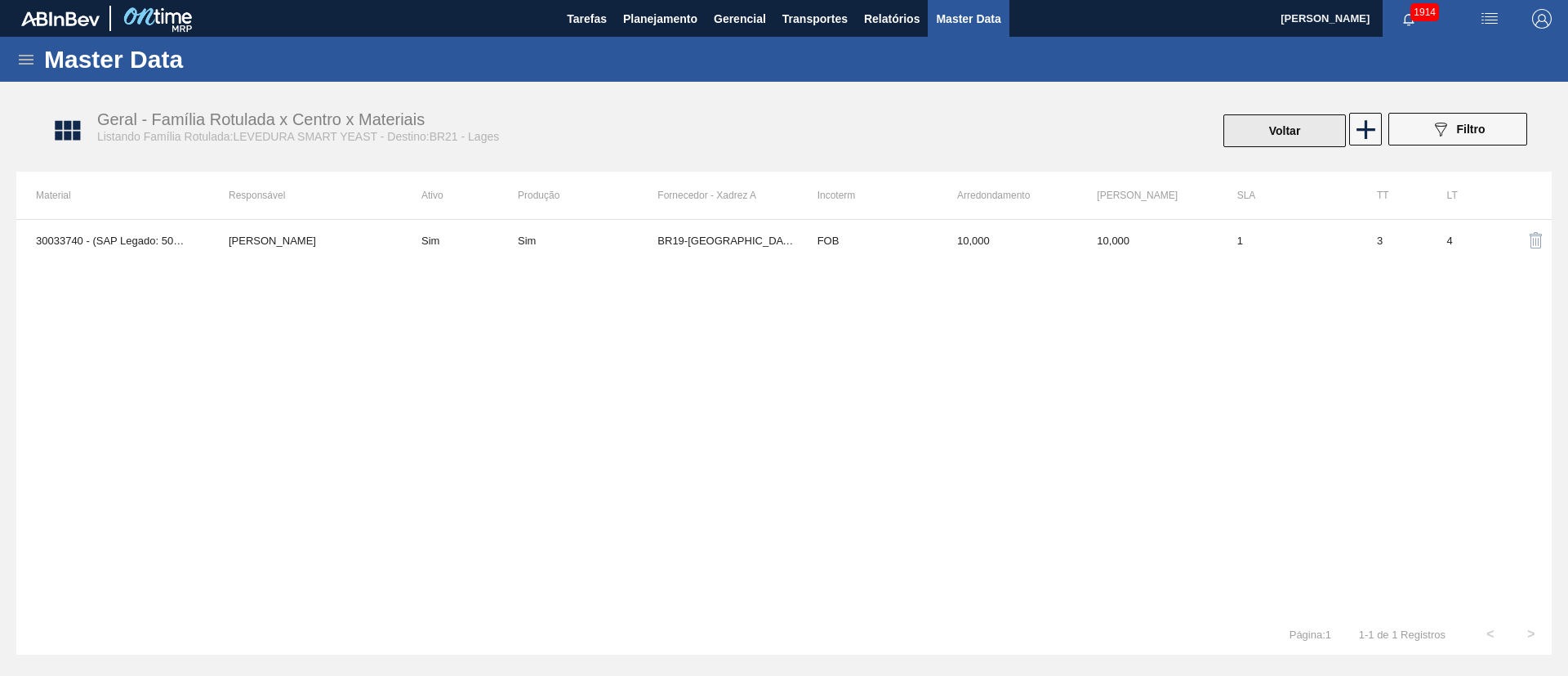
click at [1308, 135] on button "Voltar" at bounding box center [1284, 131] width 123 height 33
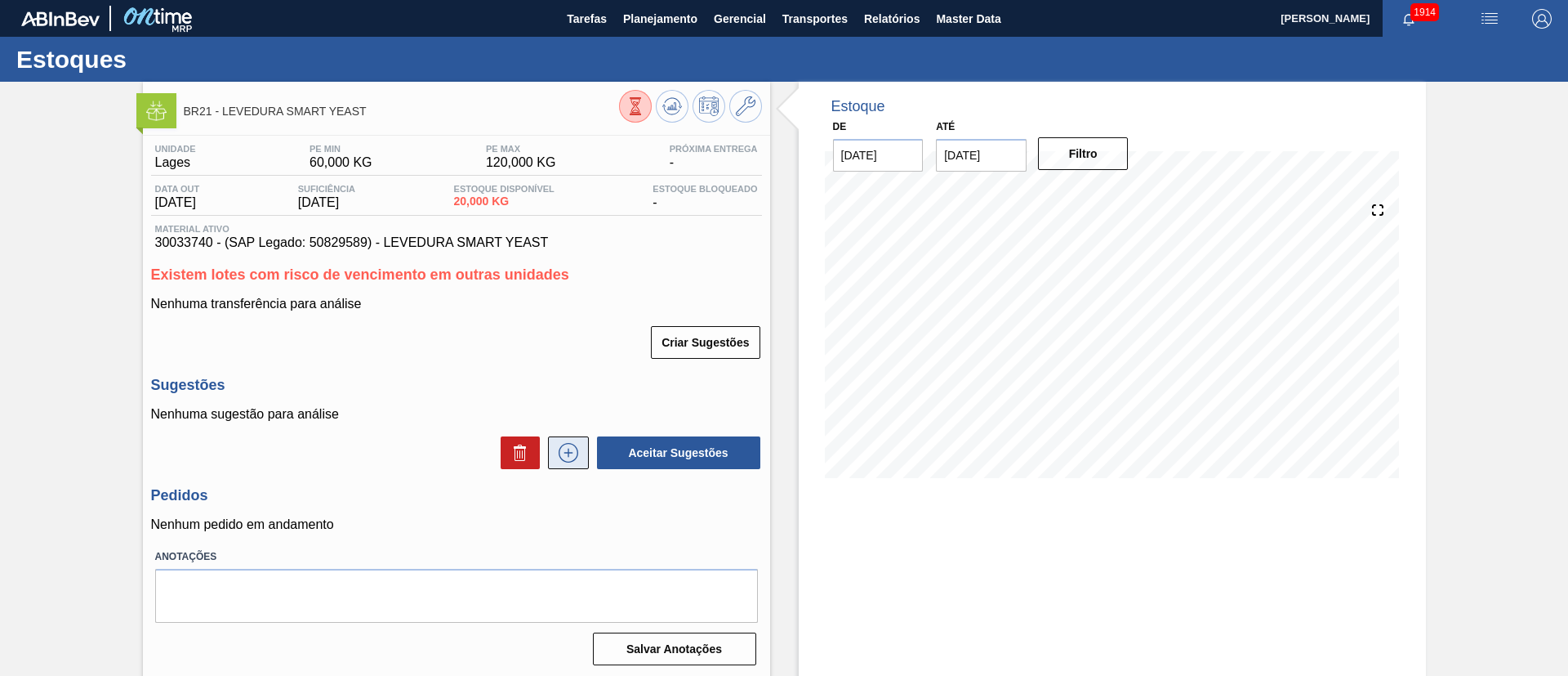
click at [558, 445] on icon at bounding box center [568, 453] width 26 height 20
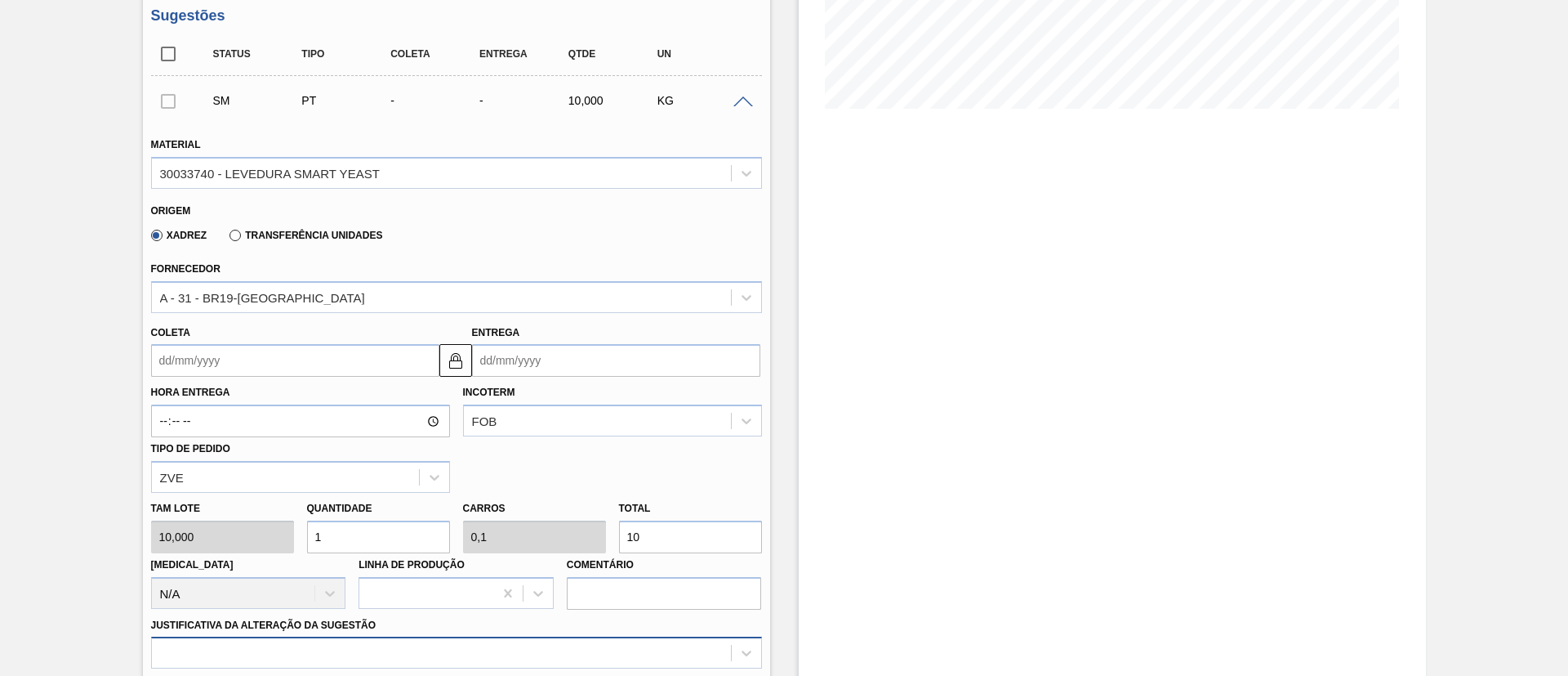
scroll to position [490, 0]
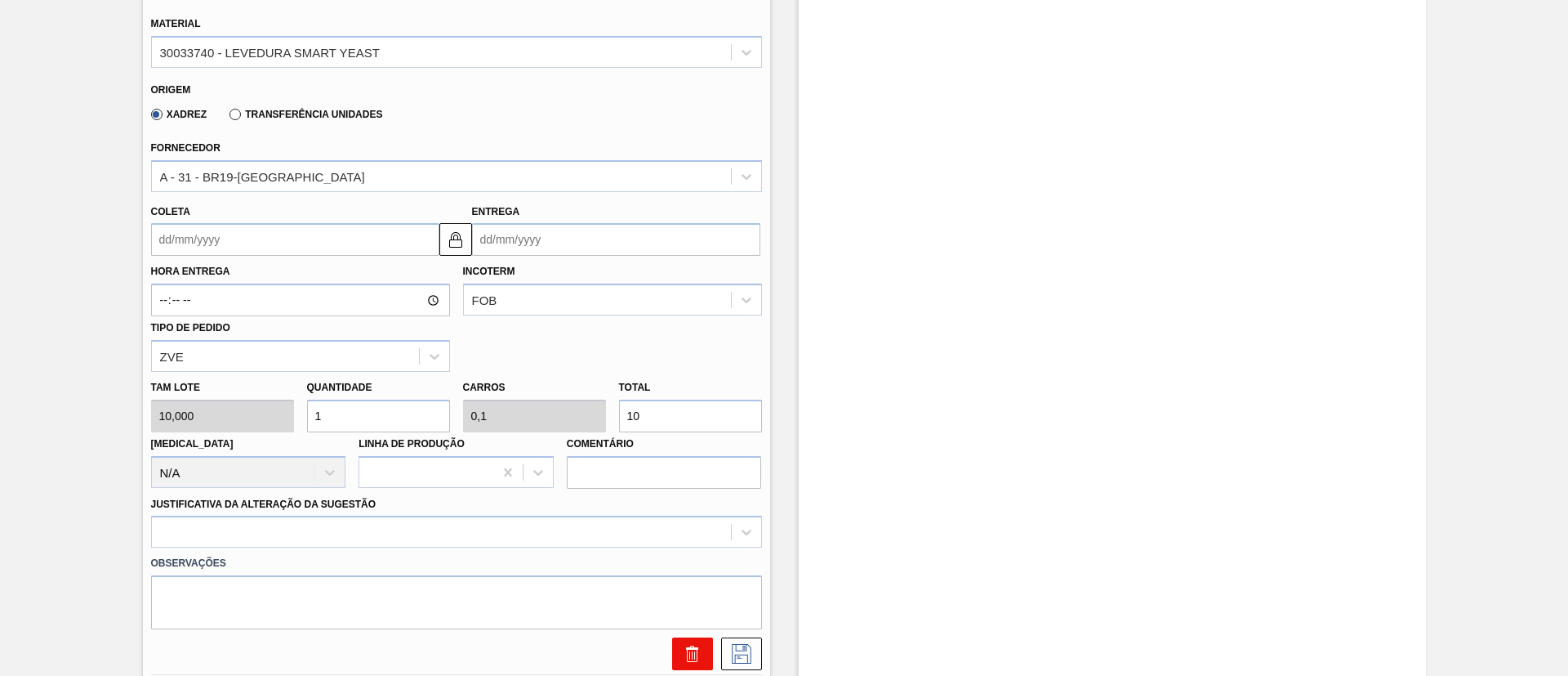
click at [687, 642] on button at bounding box center [692, 653] width 41 height 33
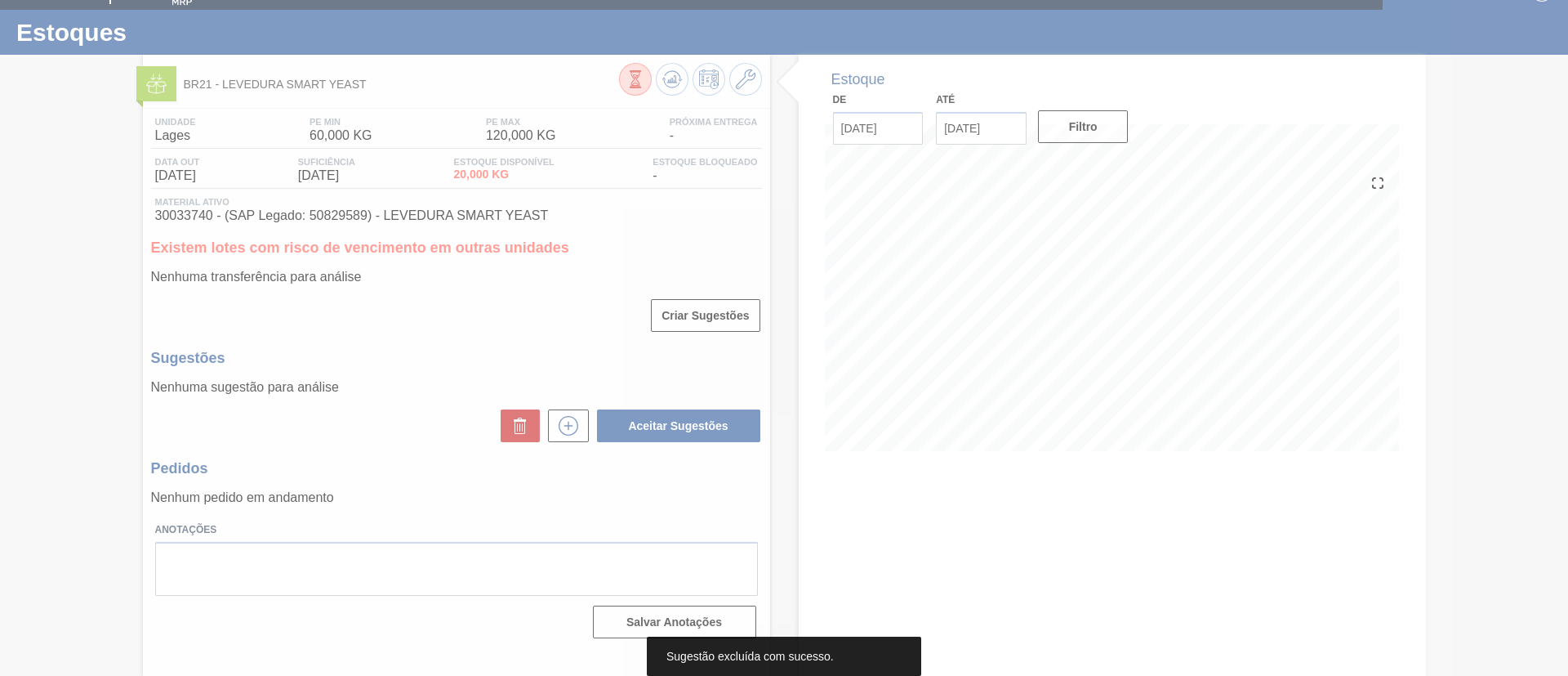
scroll to position [27, 0]
